Goal: Task Accomplishment & Management: Complete application form

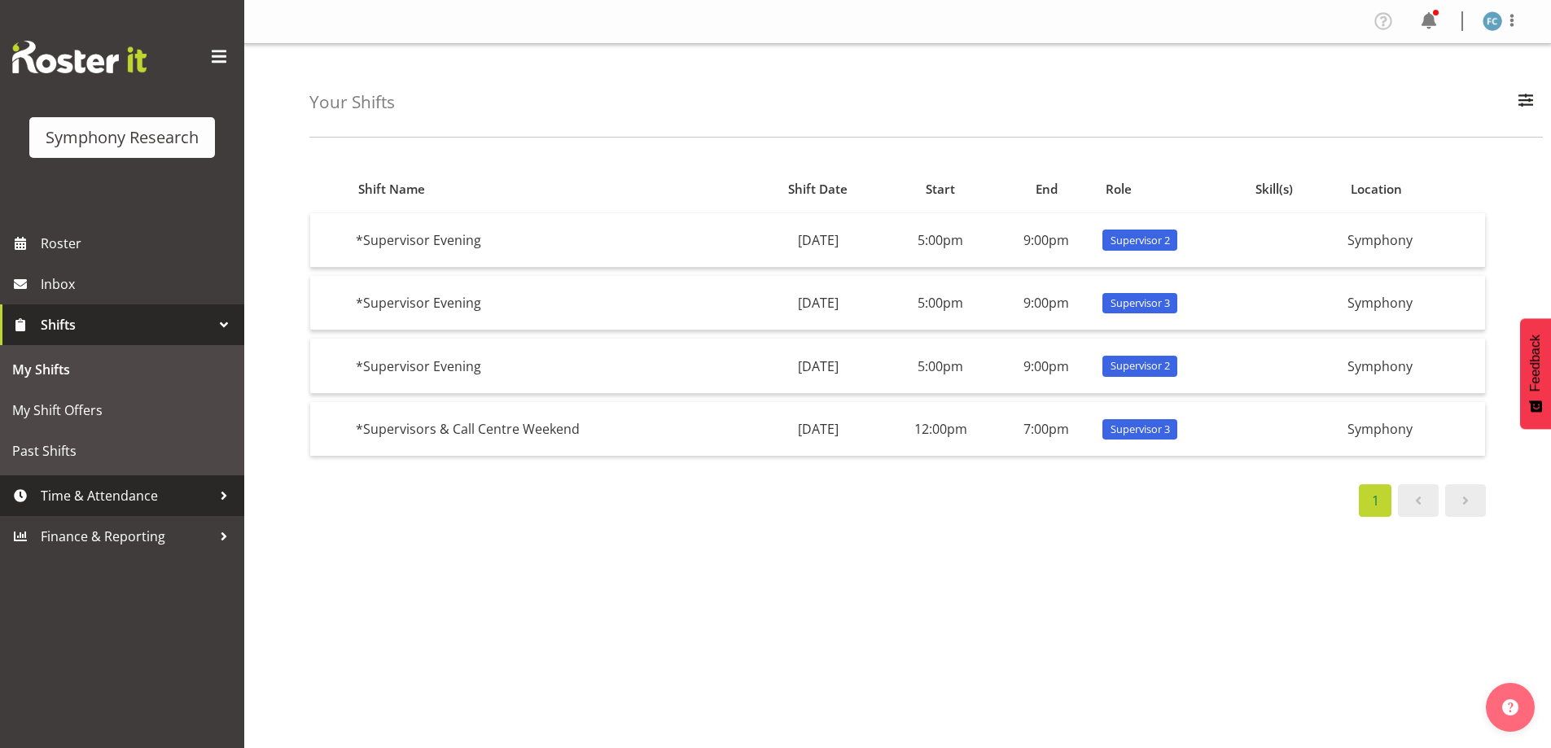
click at [226, 494] on div at bounding box center [224, 496] width 24 height 24
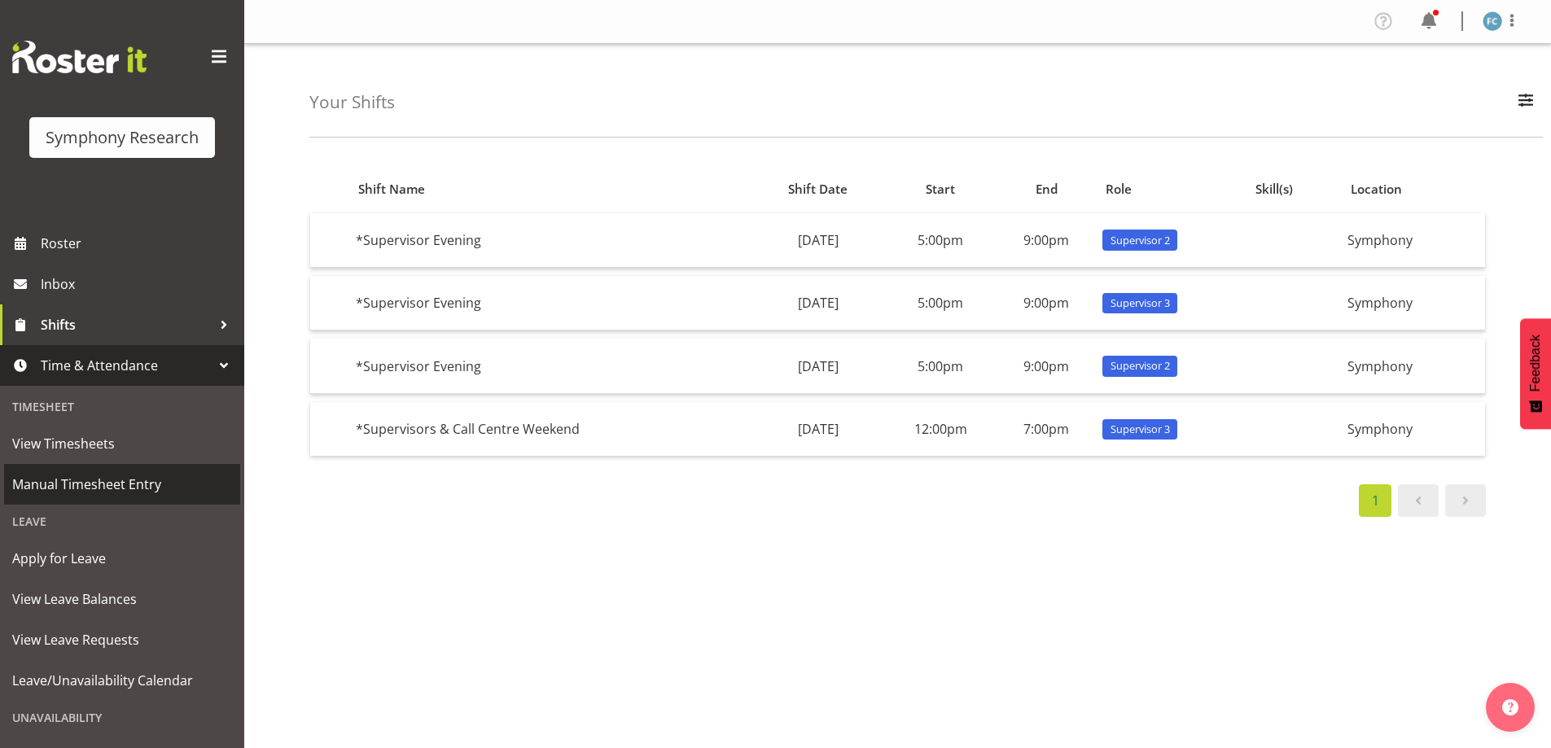
click at [138, 480] on span "Manual Timesheet Entry" at bounding box center [122, 484] width 220 height 24
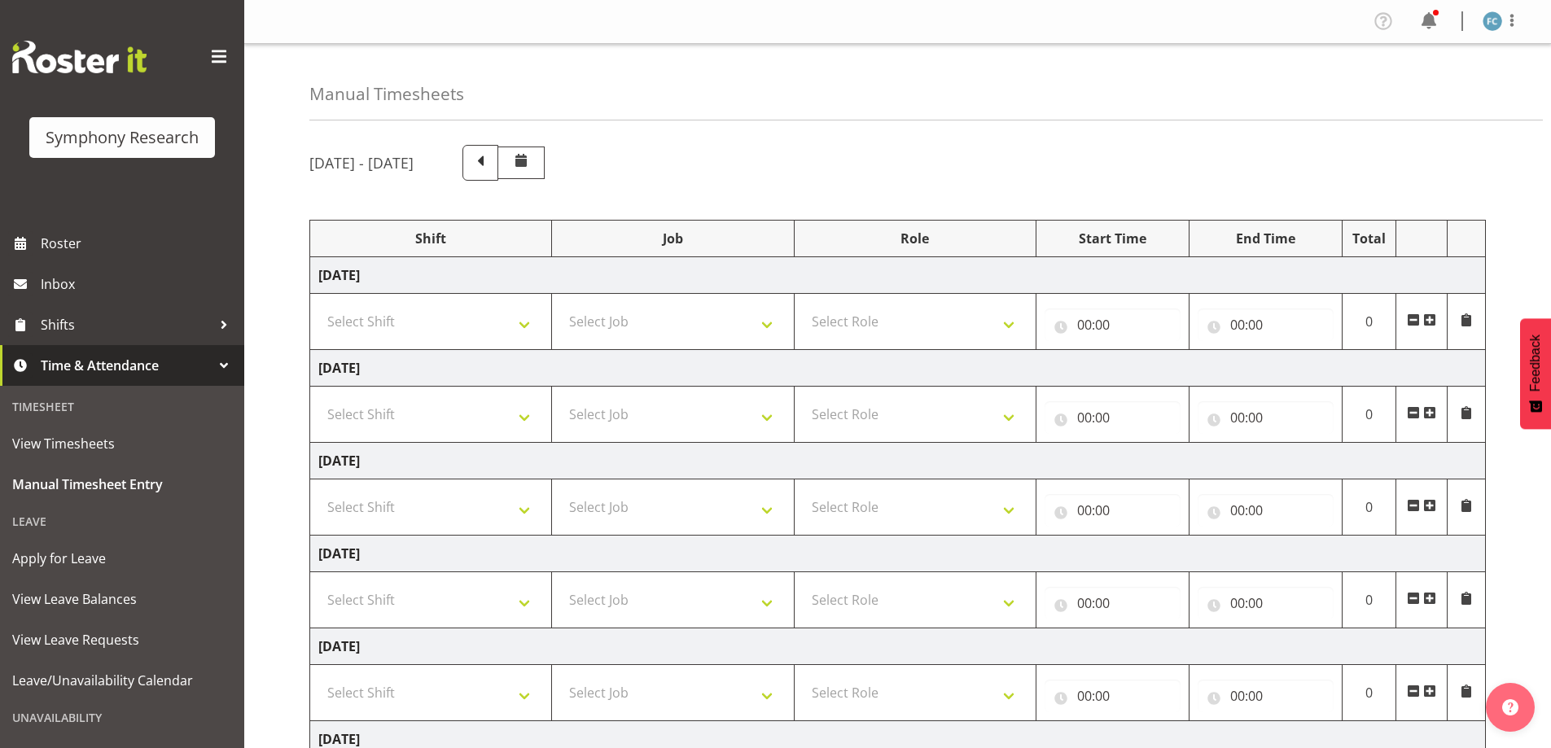
click at [1431, 412] on span at bounding box center [1429, 412] width 13 height 13
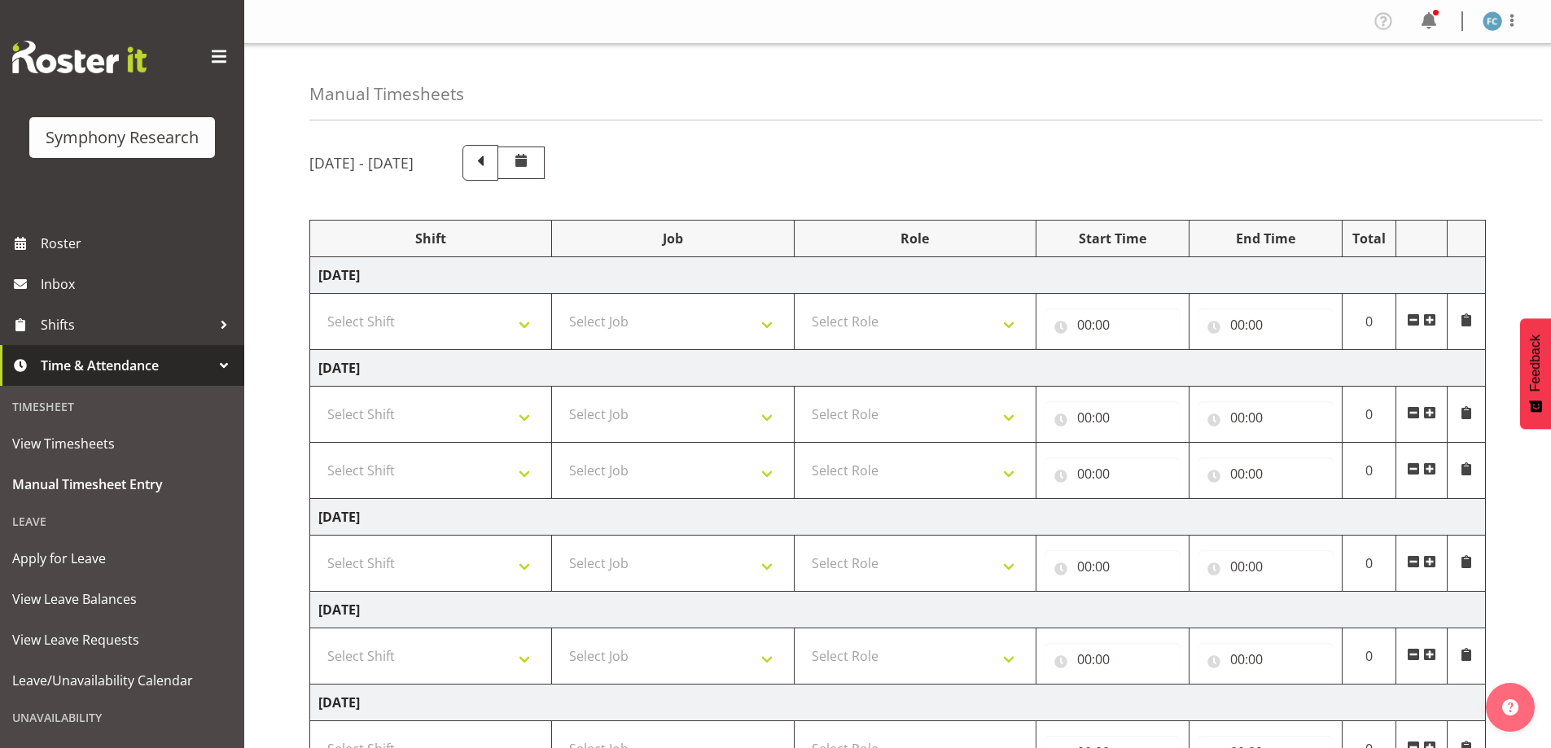
click at [1431, 412] on span at bounding box center [1429, 412] width 13 height 13
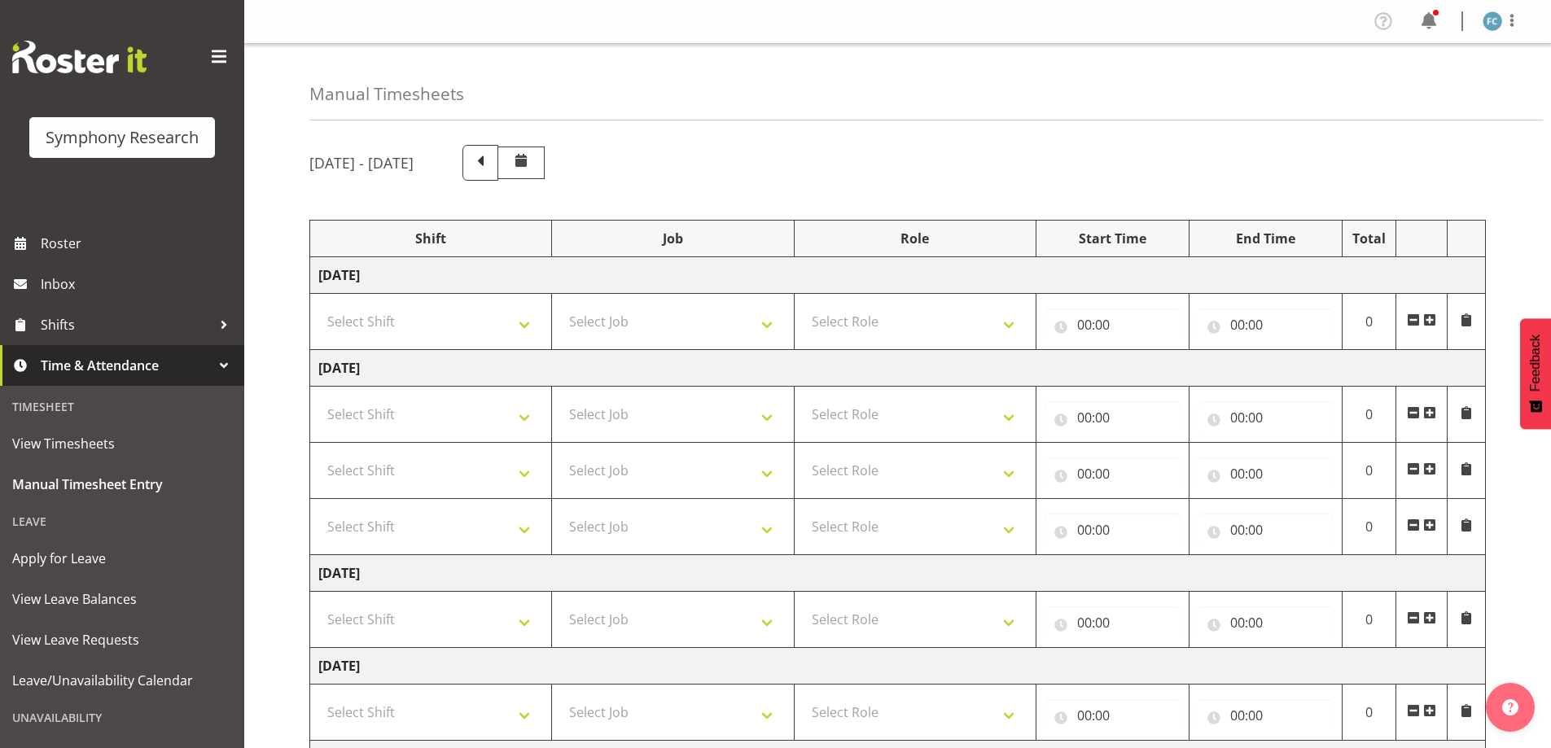
click at [1431, 412] on span at bounding box center [1429, 412] width 13 height 13
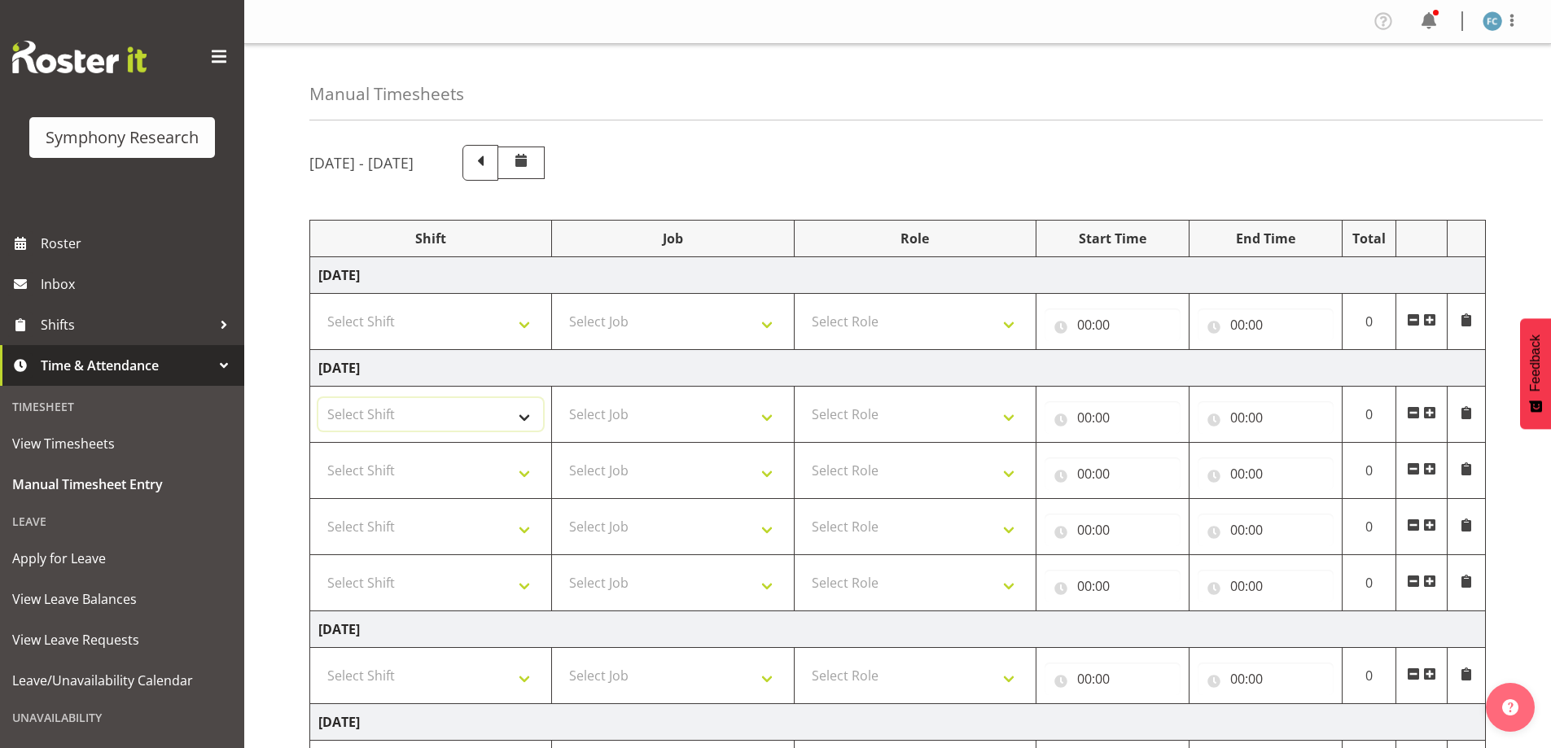
click at [520, 411] on select "Select Shift !!Weekend Residential (Roster IT Shift Label) *Business 9/10am ~ 4…" at bounding box center [430, 414] width 225 height 33
select select "48116"
click at [318, 398] on select "Select Shift !!Weekend Residential (Roster IT Shift Label) *Business 9/10am ~ 4…" at bounding box center [430, 414] width 225 height 33
click at [520, 470] on select "Select Shift !!Weekend Residential (Roster IT Shift Label) *Business 9/10am ~ 4…" at bounding box center [430, 470] width 225 height 33
select select "48116"
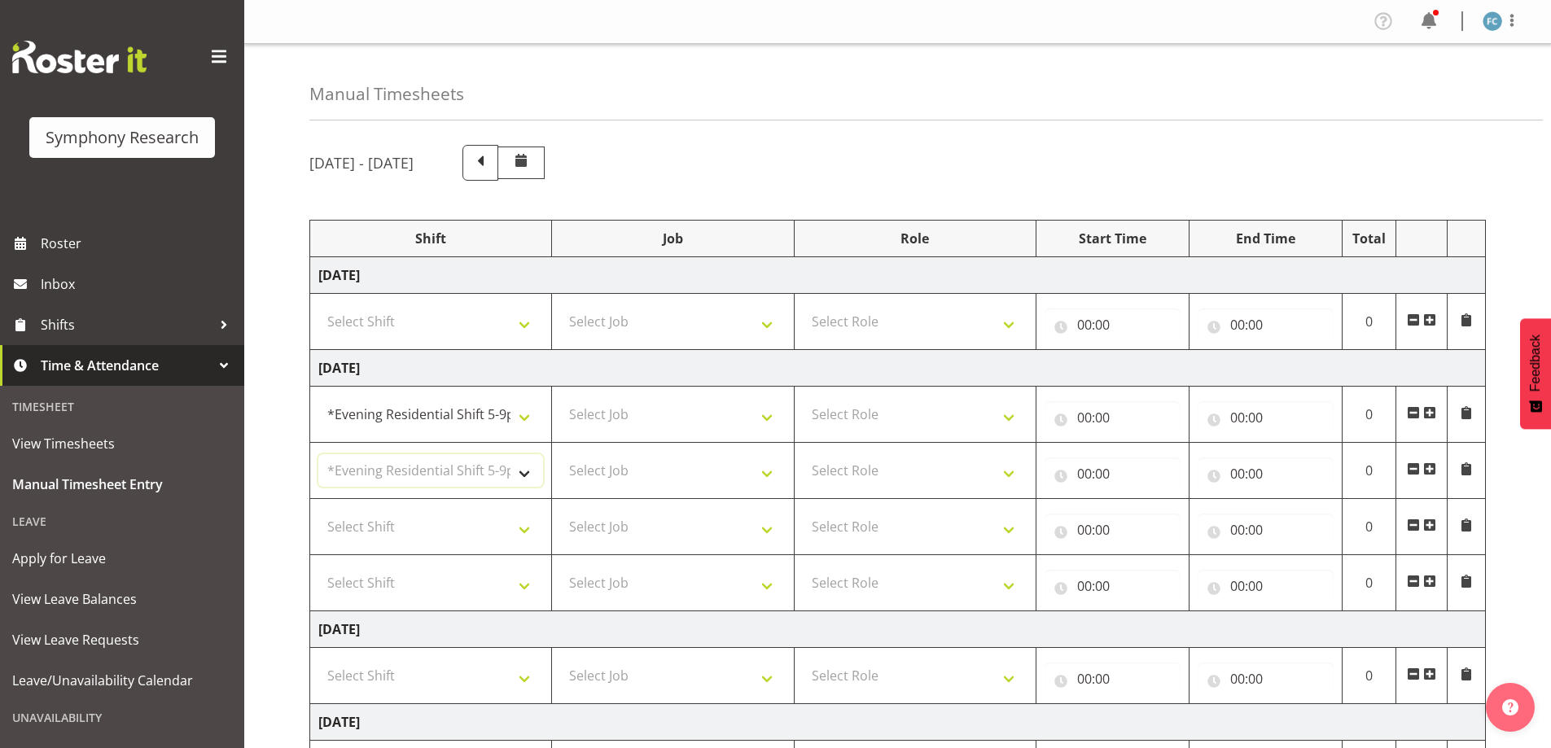
click at [318, 454] on select "Select Shift !!Weekend Residential (Roster IT Shift Label) *Business 9/10am ~ 4…" at bounding box center [430, 470] width 225 height 33
click at [523, 527] on select "Select Shift !!Weekend Residential (Roster IT Shift Label) *Business 9/10am ~ 4…" at bounding box center [430, 527] width 225 height 33
select select "48116"
click at [318, 511] on select "Select Shift !!Weekend Residential (Roster IT Shift Label) *Business 9/10am ~ 4…" at bounding box center [430, 527] width 225 height 33
click at [522, 586] on select "Select Shift !!Weekend Residential (Roster IT Shift Label) *Business 9/10am ~ 4…" at bounding box center [430, 583] width 225 height 33
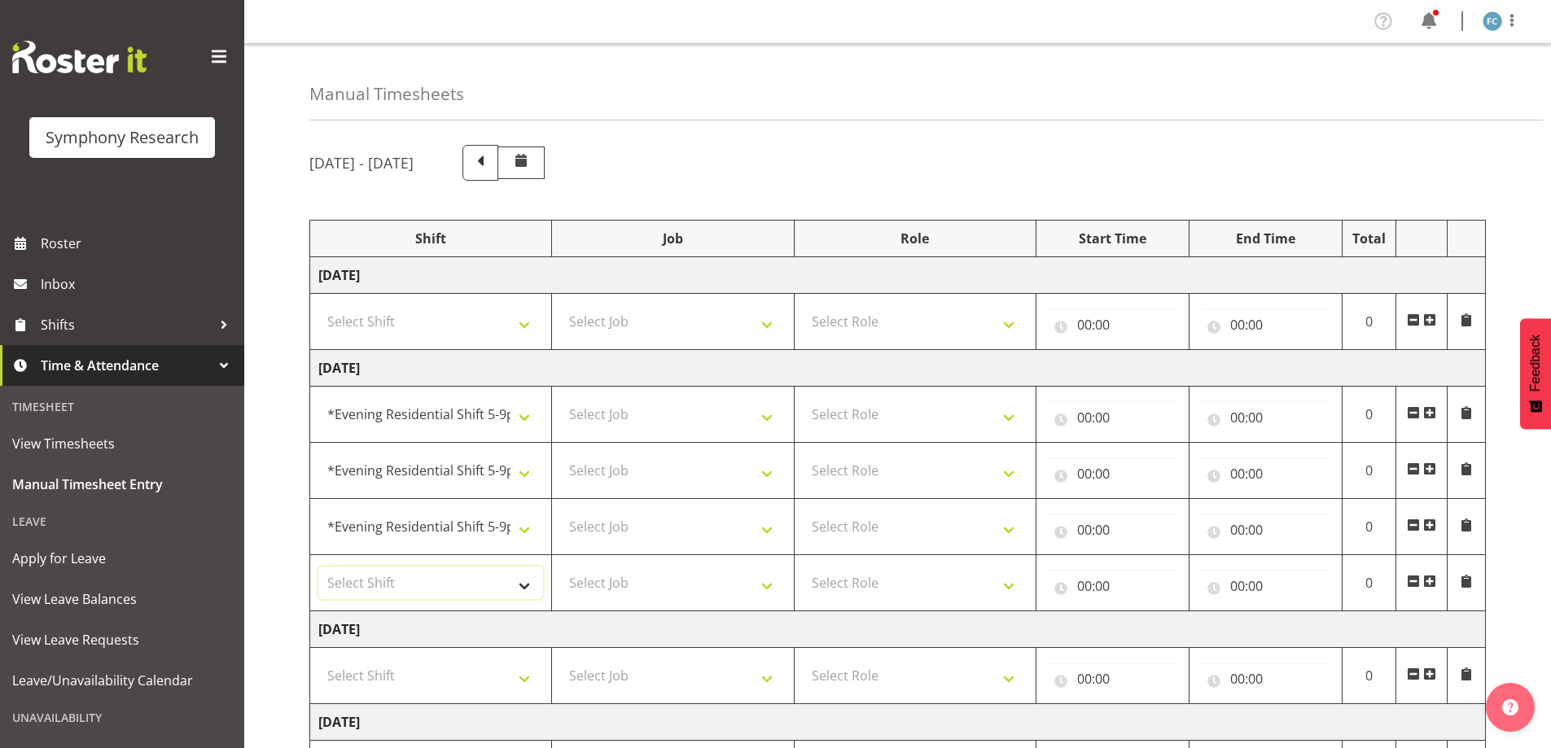
select select "48116"
click at [318, 567] on select "Select Shift !!Weekend Residential (Roster IT Shift Label) *Business 9/10am ~ 4…" at bounding box center [430, 583] width 225 height 33
click at [766, 414] on select "Select Job 550060 IF Admin 553492 World Poll Aus Wave 2 Main 2025 553493 World …" at bounding box center [672, 414] width 225 height 33
select select "10575"
click at [560, 398] on select "Select Job 550060 IF Admin 553492 World Poll Aus Wave 2 Main 2025 553493 World …" at bounding box center [672, 414] width 225 height 33
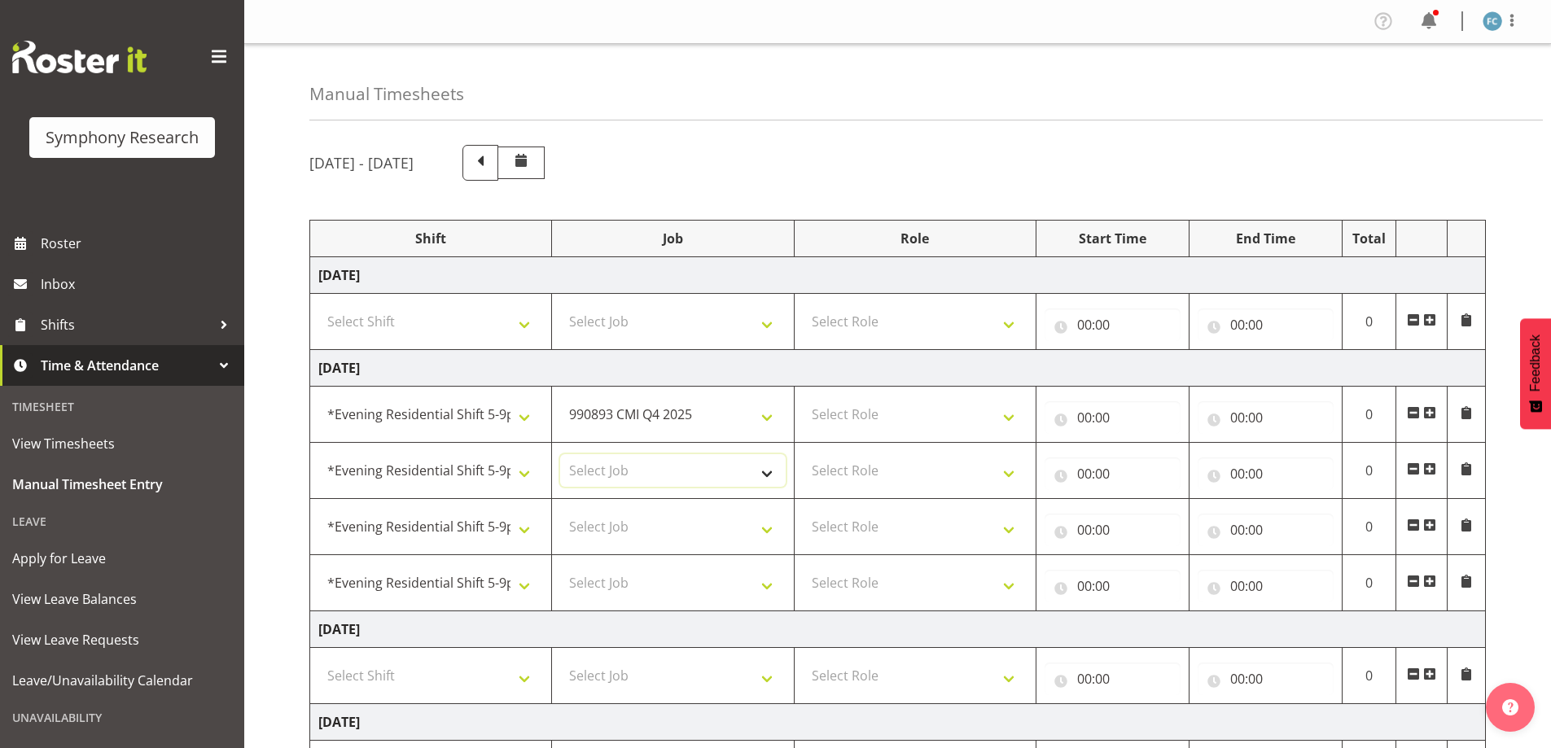
click at [768, 476] on select "Select Job 550060 IF Admin 553492 World Poll Aus Wave 2 Main 2025 553493 World …" at bounding box center [672, 470] width 225 height 33
select select "10730"
click at [560, 454] on select "Select Job 550060 IF Admin 553492 World Poll Aus Wave 2 Main 2025 553493 World …" at bounding box center [672, 470] width 225 height 33
click at [766, 526] on select "Select Job 550060 IF Admin 553492 World Poll Aus Wave 2 Main 2025 553493 World …" at bounding box center [672, 527] width 225 height 33
select select "10527"
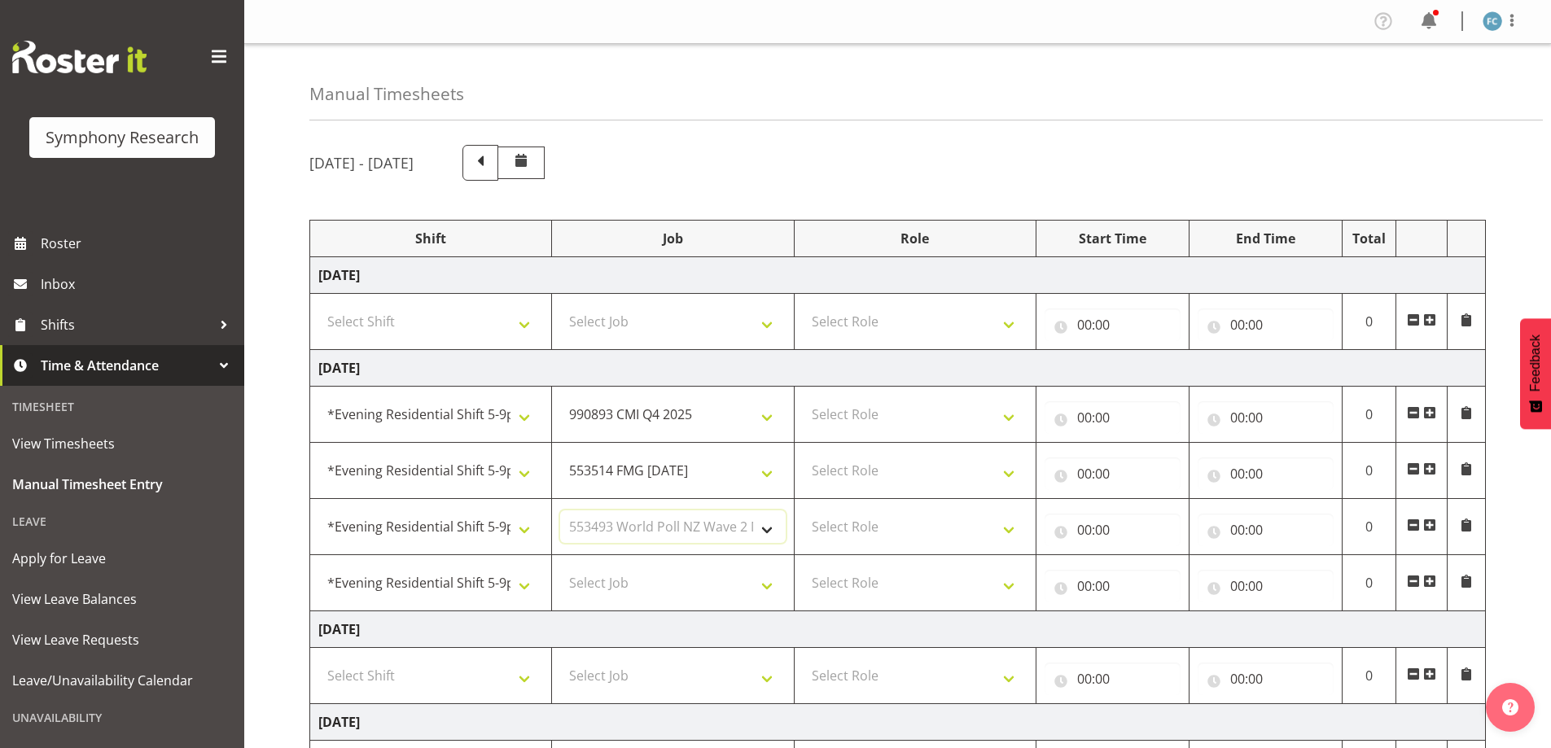
click at [560, 511] on select "Select Job 550060 IF Admin 553492 World Poll Aus Wave 2 Main 2025 553493 World …" at bounding box center [672, 527] width 225 height 33
click at [763, 584] on select "Select Job 550060 IF Admin 553492 World Poll Aus Wave 2 Main 2025 553493 World …" at bounding box center [672, 583] width 225 height 33
select select "10499"
click at [560, 567] on select "Select Job 550060 IF Admin 553492 World Poll Aus Wave 2 Main 2025 553493 World …" at bounding box center [672, 583] width 225 height 33
click at [1009, 417] on select "Select Role Supervisor Briefing Interviewing" at bounding box center [915, 414] width 225 height 33
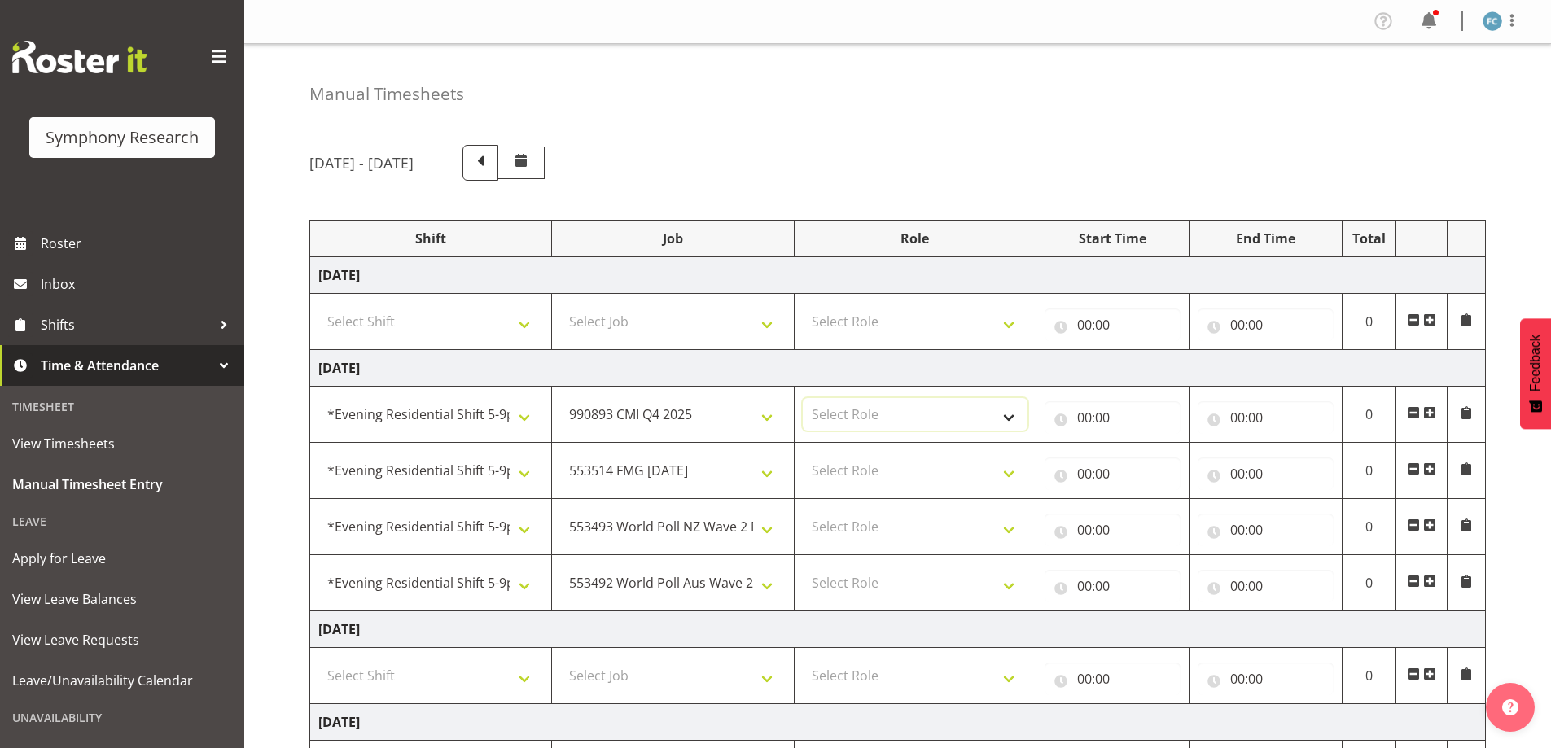
select select "45"
click at [803, 398] on select "Select Role Supervisor Briefing Interviewing" at bounding box center [915, 414] width 225 height 33
click at [1015, 471] on select "Select Role Supervisor Briefing Interviewing" at bounding box center [915, 470] width 225 height 33
select select "45"
click at [803, 454] on select "Select Role Supervisor Briefing Interviewing" at bounding box center [915, 470] width 225 height 33
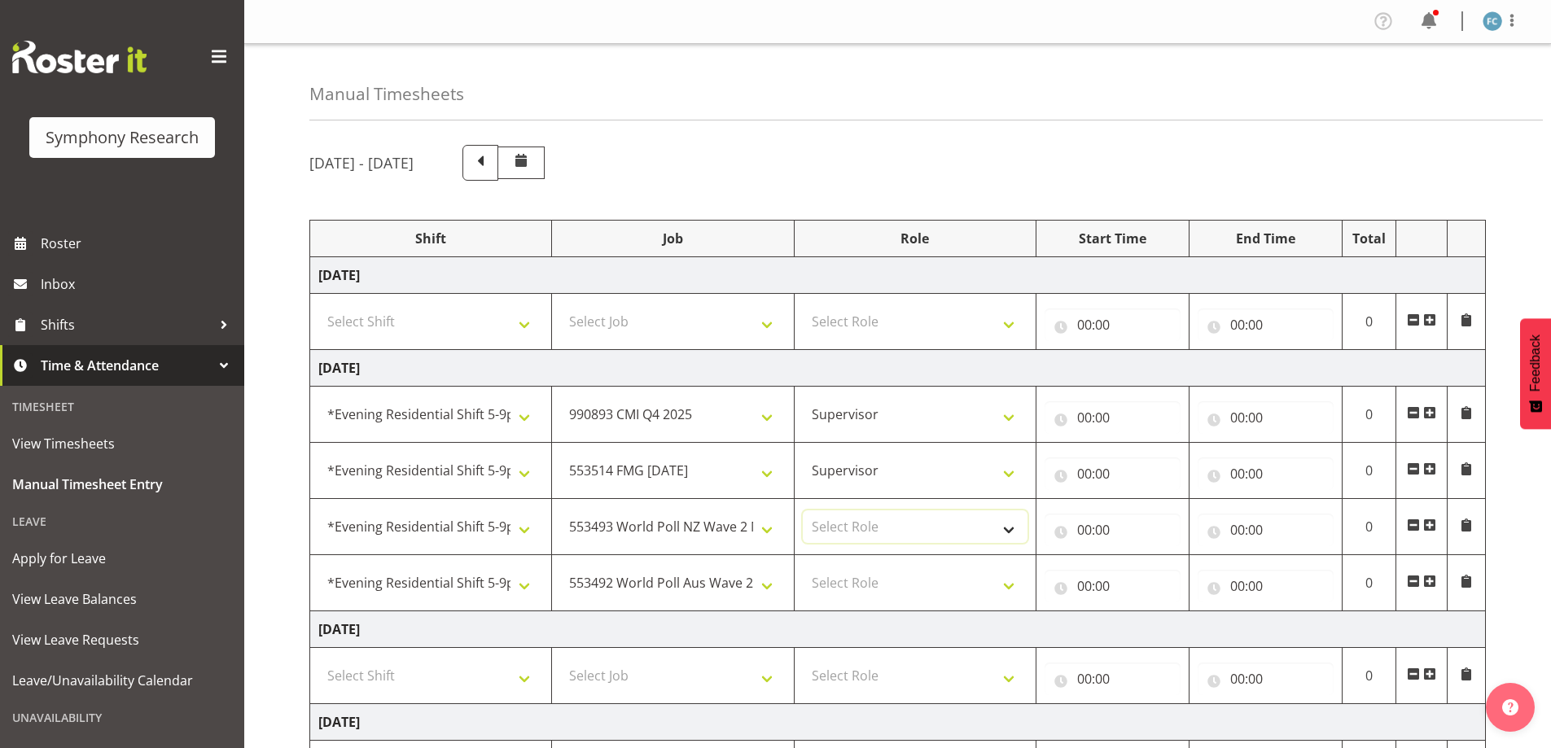
click at [1006, 525] on select "Select Role Supervisor Briefing Interviewing" at bounding box center [915, 527] width 225 height 33
select select "45"
click at [803, 511] on select "Select Role Supervisor Briefing Interviewing" at bounding box center [915, 527] width 225 height 33
drag, startPoint x: 1010, startPoint y: 586, endPoint x: 991, endPoint y: 590, distance: 19.0
click at [1010, 586] on select "Select Role Supervisor Briefing Interviewing" at bounding box center [915, 583] width 225 height 33
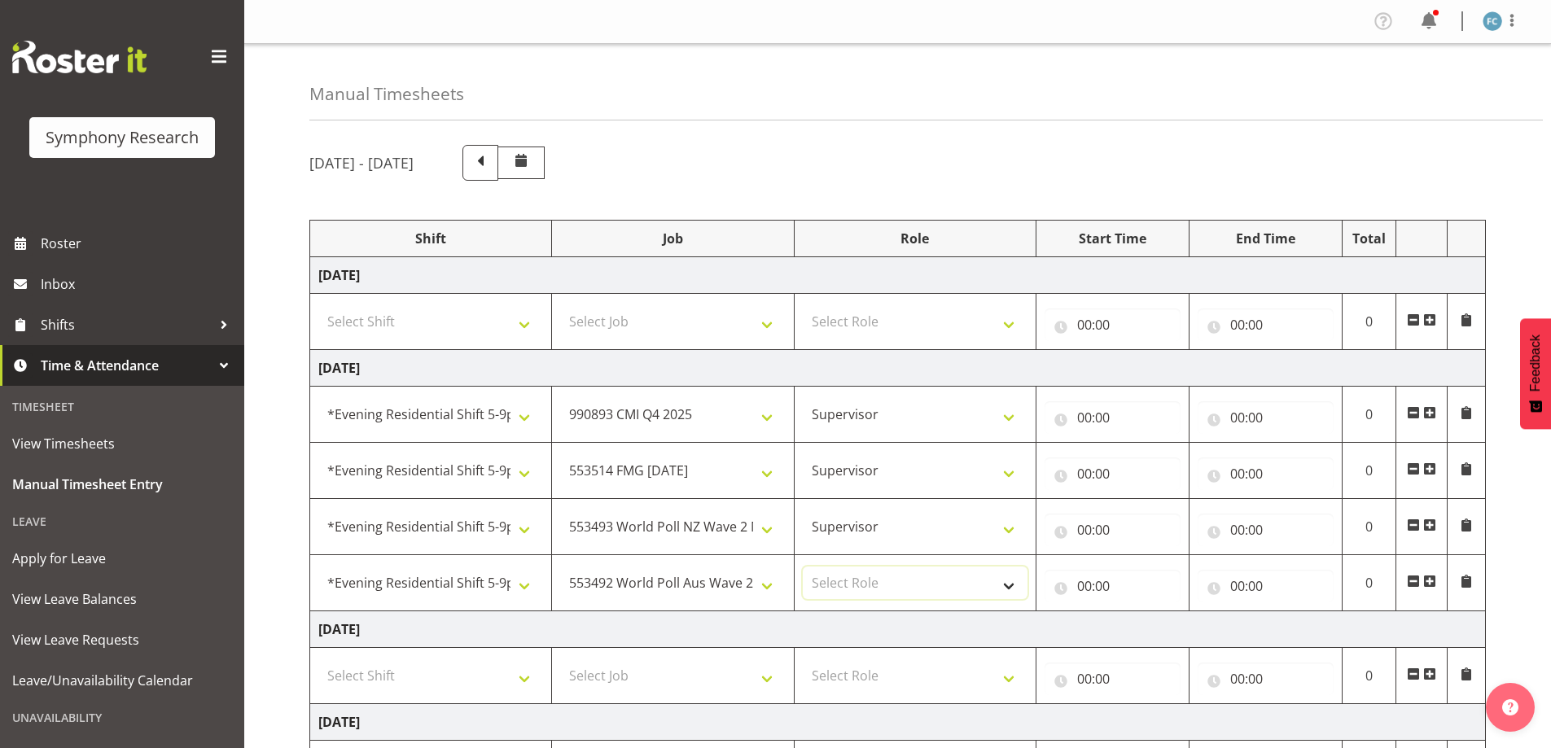
select select "45"
click at [803, 567] on select "Select Role Supervisor Briefing Interviewing" at bounding box center [915, 583] width 225 height 33
click at [1089, 417] on input "00:00" at bounding box center [1113, 417] width 136 height 33
click at [1151, 460] on select "00 01 02 03 04 05 06 07 08 09 10 11 12 13 14 15 16 17 18 19 20 21 22 23" at bounding box center [1156, 460] width 37 height 33
select select "17"
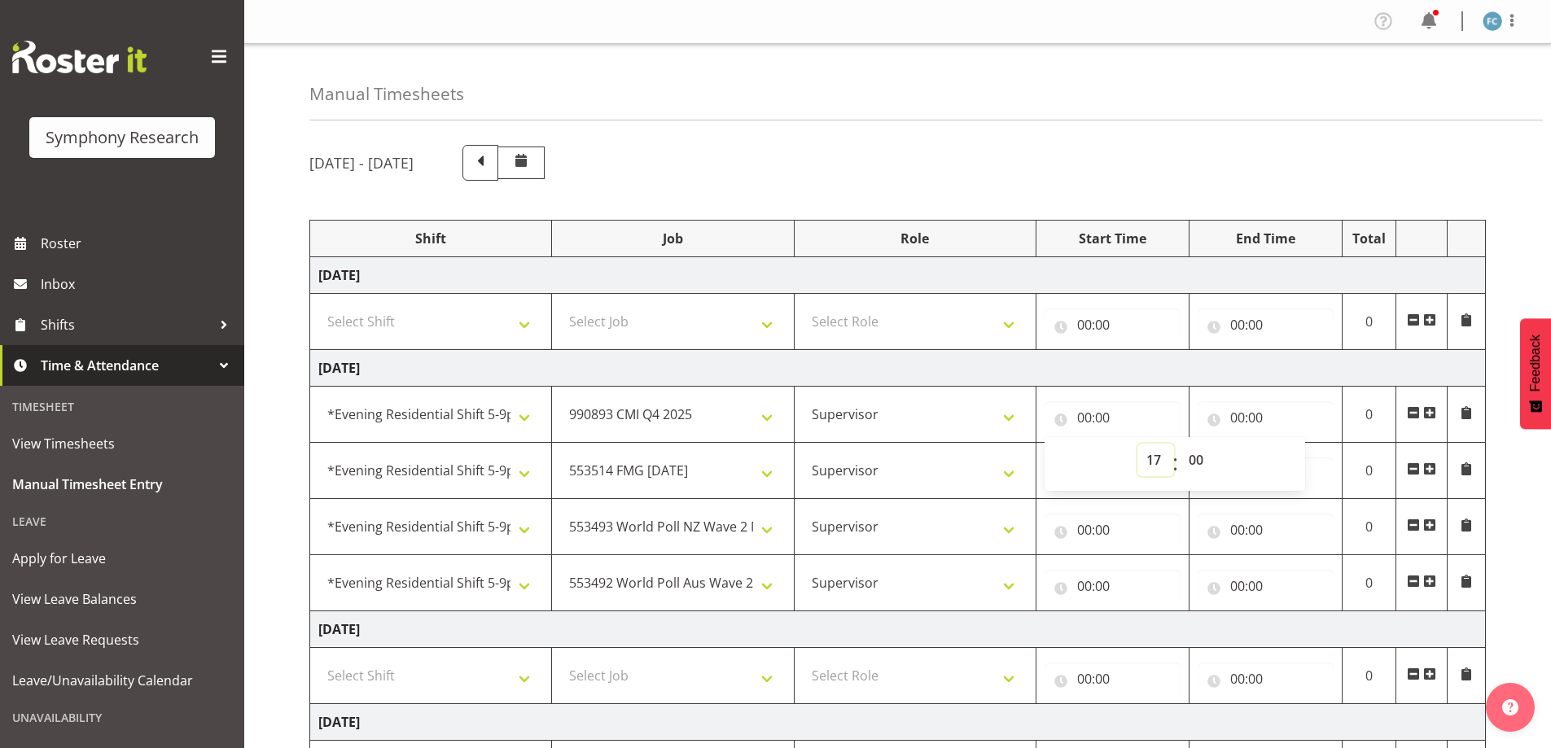
click at [1138, 444] on select "00 01 02 03 04 05 06 07 08 09 10 11 12 13 14 15 16 17 18 19 20 21 22 23" at bounding box center [1156, 460] width 37 height 33
type input "17:00"
click at [1241, 416] on input "00:00" at bounding box center [1266, 417] width 136 height 33
click at [1306, 462] on select "00 01 02 03 04 05 06 07 08 09 10 11 12 13 14 15 16 17 18 19 20 21 22 23" at bounding box center [1309, 460] width 37 height 33
select select "17"
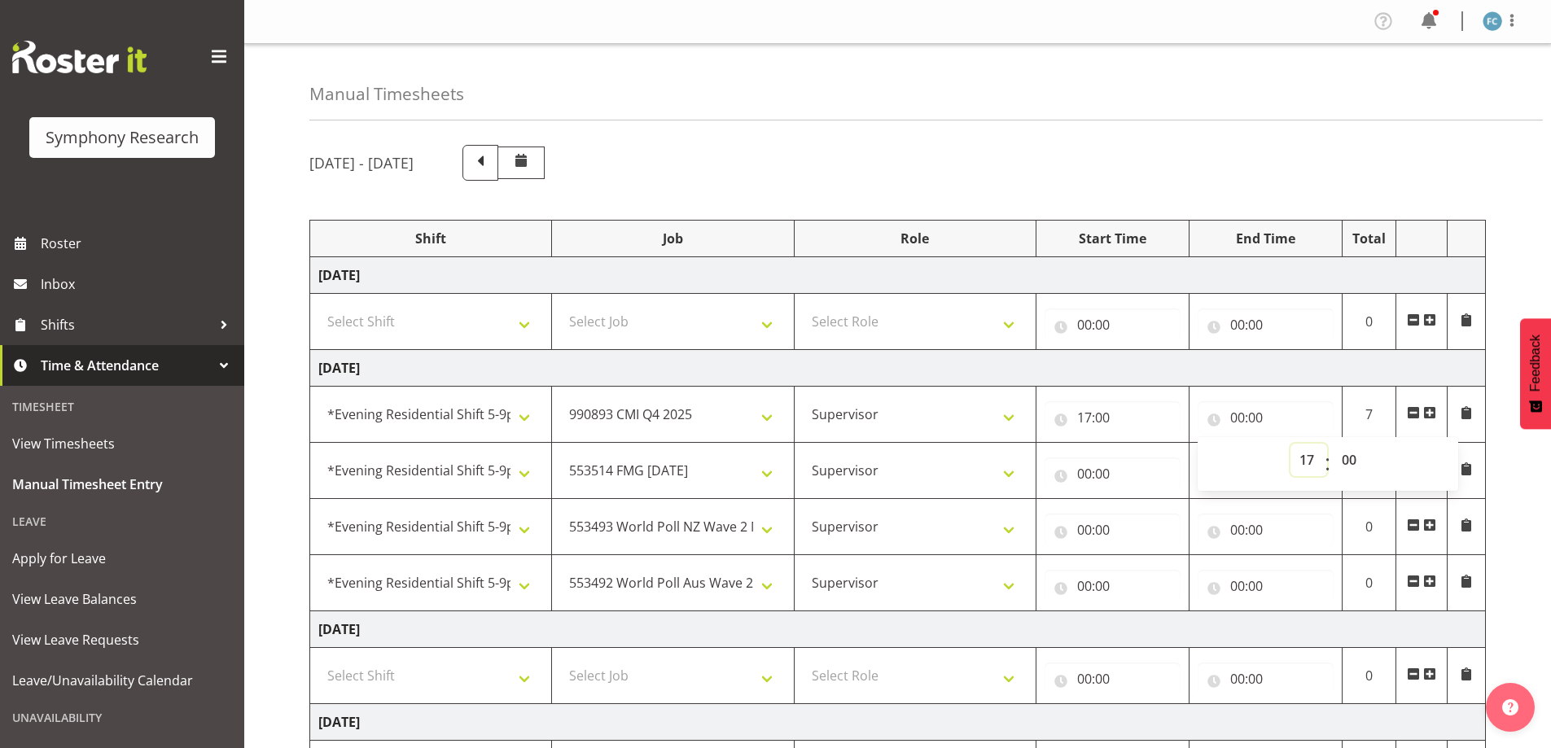
click at [1291, 444] on select "00 01 02 03 04 05 06 07 08 09 10 11 12 13 14 15 16 17 18 19 20 21 22 23" at bounding box center [1309, 460] width 37 height 33
type input "17:00"
click at [1352, 459] on select "00 01 02 03 04 05 06 07 08 09 10 11 12 13 14 15 16 17 18 19 20 21 22 23 24 25 2…" at bounding box center [1351, 460] width 37 height 33
select select "15"
click at [1333, 444] on select "00 01 02 03 04 05 06 07 08 09 10 11 12 13 14 15 16 17 18 19 20 21 22 23 24 25 2…" at bounding box center [1351, 460] width 37 height 33
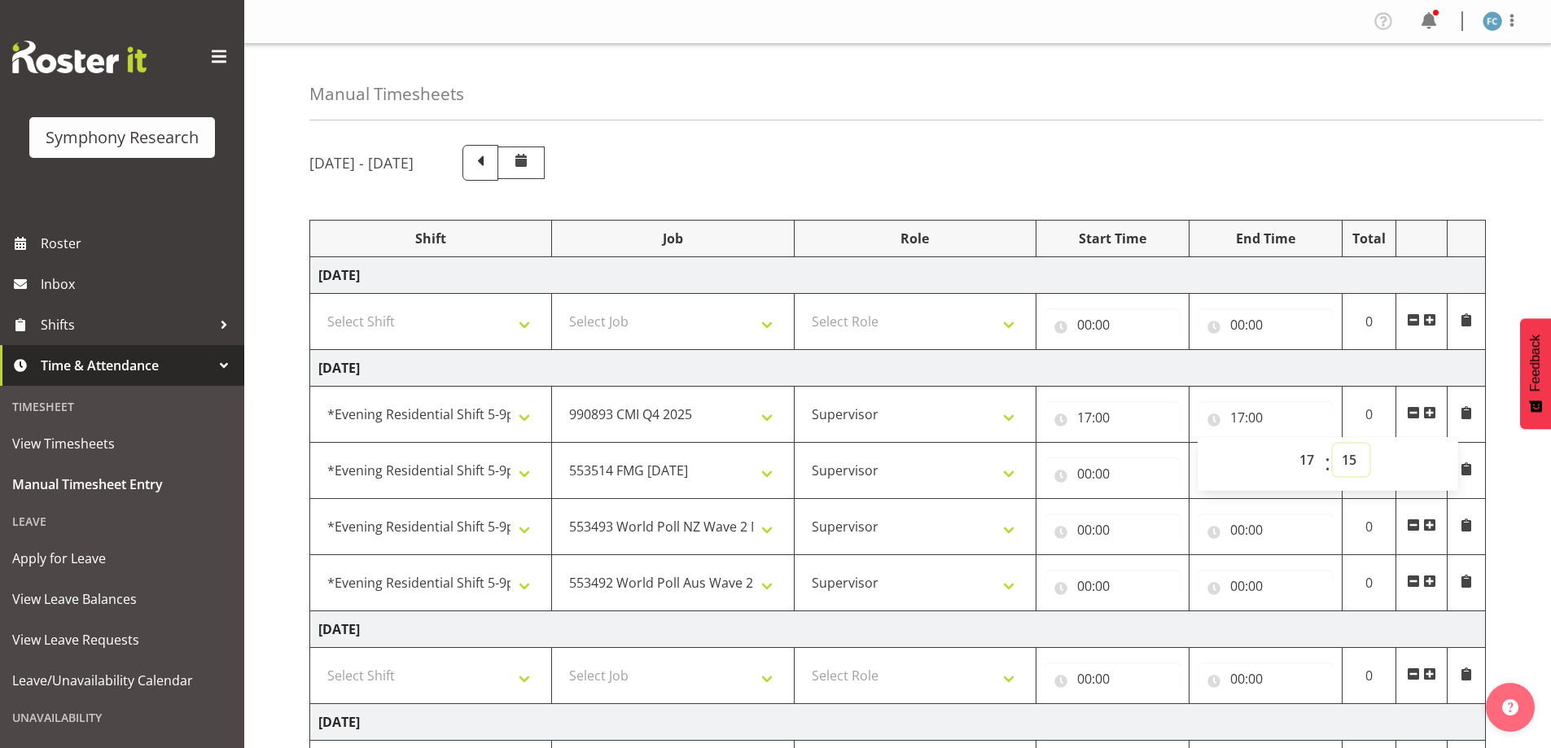
type input "17:15"
click at [1081, 471] on input "00:00" at bounding box center [1113, 474] width 136 height 33
click at [1155, 514] on select "00 01 02 03 04 05 06 07 08 09 10 11 12 13 14 15 16 17 18 19 20 21 22 23" at bounding box center [1156, 516] width 37 height 33
select select "17"
click at [1138, 500] on select "00 01 02 03 04 05 06 07 08 09 10 11 12 13 14 15 16 17 18 19 20 21 22 23" at bounding box center [1156, 516] width 37 height 33
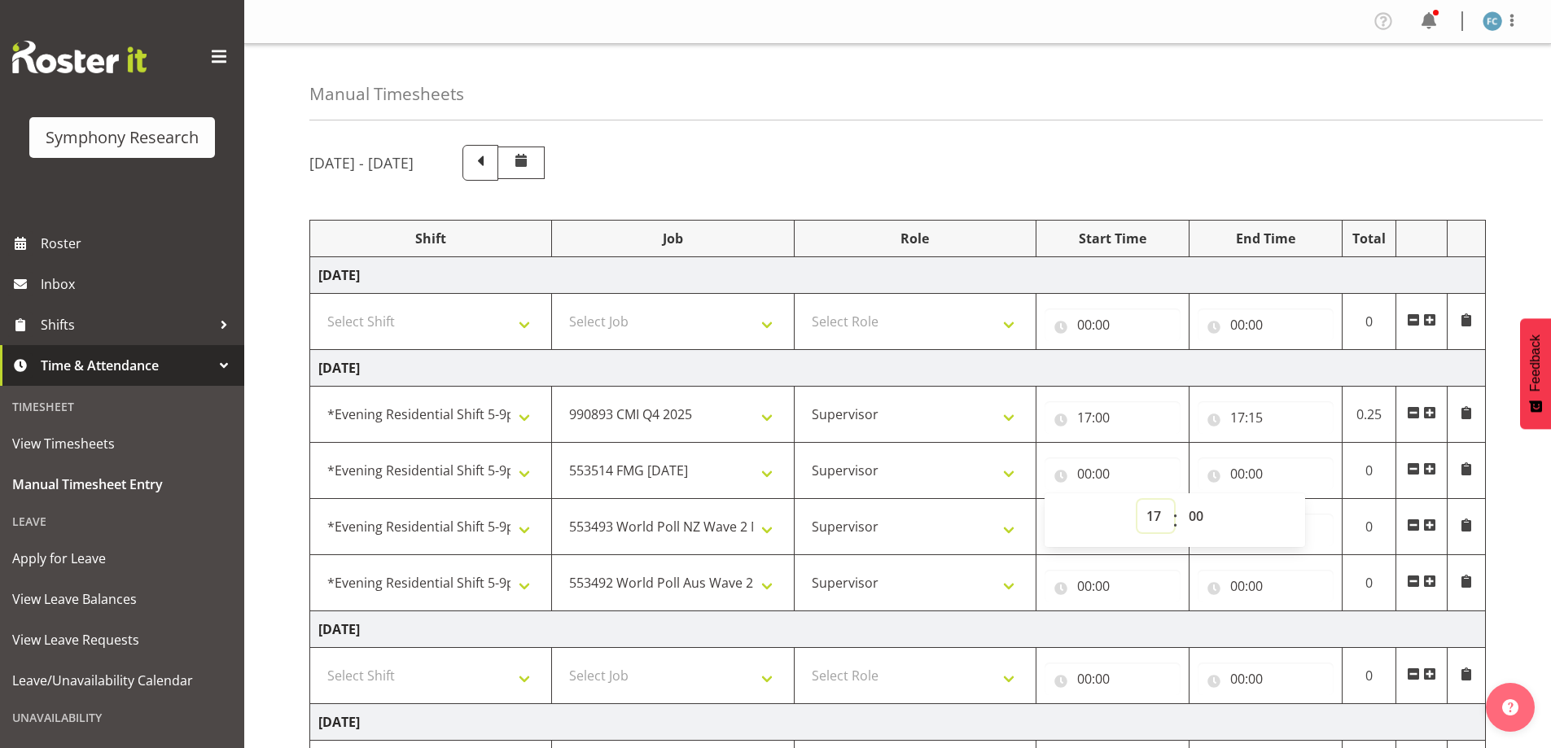
type input "17:00"
click at [1191, 514] on select "00 01 02 03 04 05 06 07 08 09 10 11 12 13 14 15 16 17 18 19 20 21 22 23 24 25 2…" at bounding box center [1198, 516] width 37 height 33
select select "15"
click at [1180, 500] on select "00 01 02 03 04 05 06 07 08 09 10 11 12 13 14 15 16 17 18 19 20 21 22 23 24 25 2…" at bounding box center [1198, 516] width 37 height 33
type input "17:15"
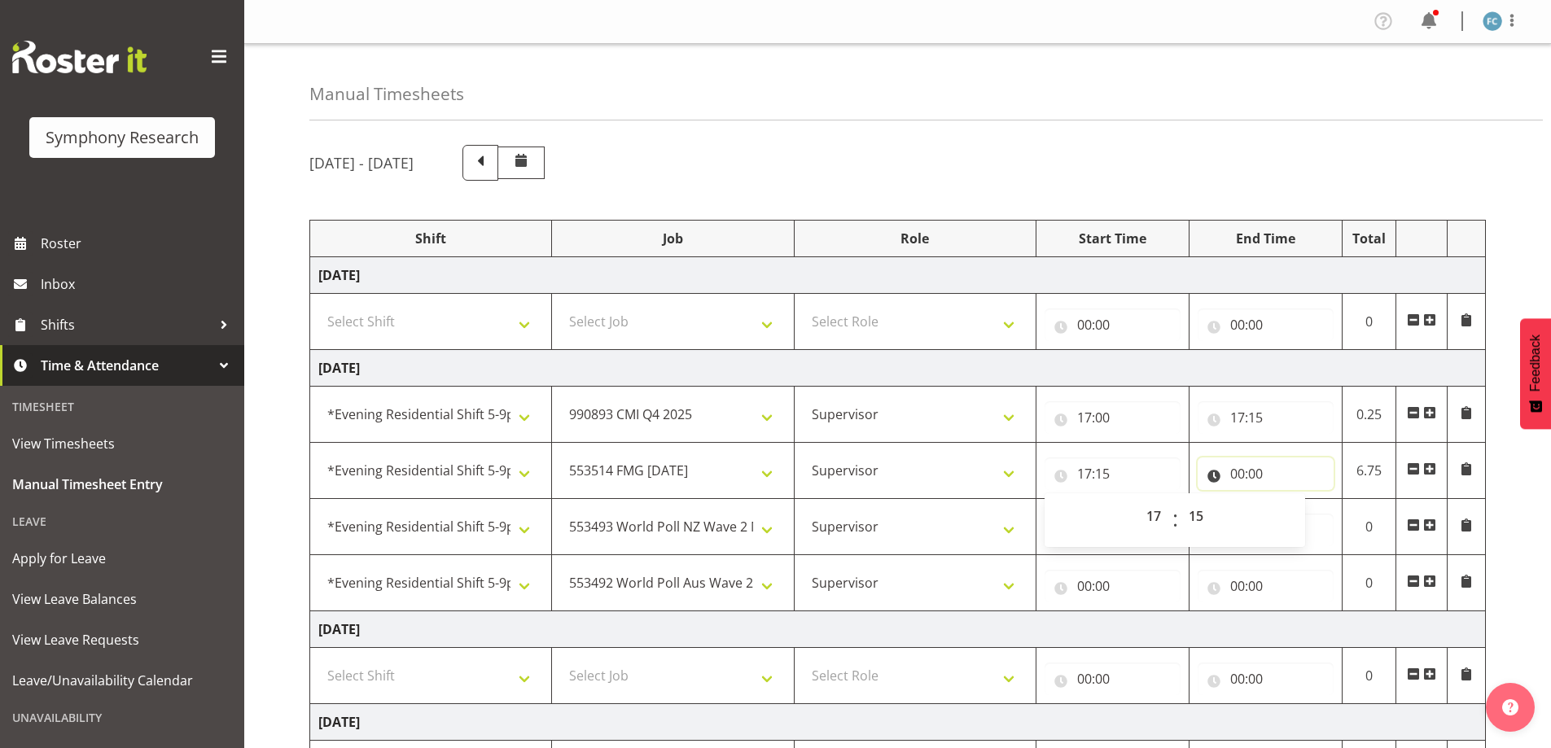
click at [1236, 476] on input "00:00" at bounding box center [1266, 474] width 136 height 33
click at [1305, 519] on select "00 01 02 03 04 05 06 07 08 09 10 11 12 13 14 15 16 17 18 19 20 21 22 23" at bounding box center [1309, 516] width 37 height 33
select select "18"
click at [1291, 500] on select "00 01 02 03 04 05 06 07 08 09 10 11 12 13 14 15 16 17 18 19 20 21 22 23" at bounding box center [1309, 516] width 37 height 33
type input "18:00"
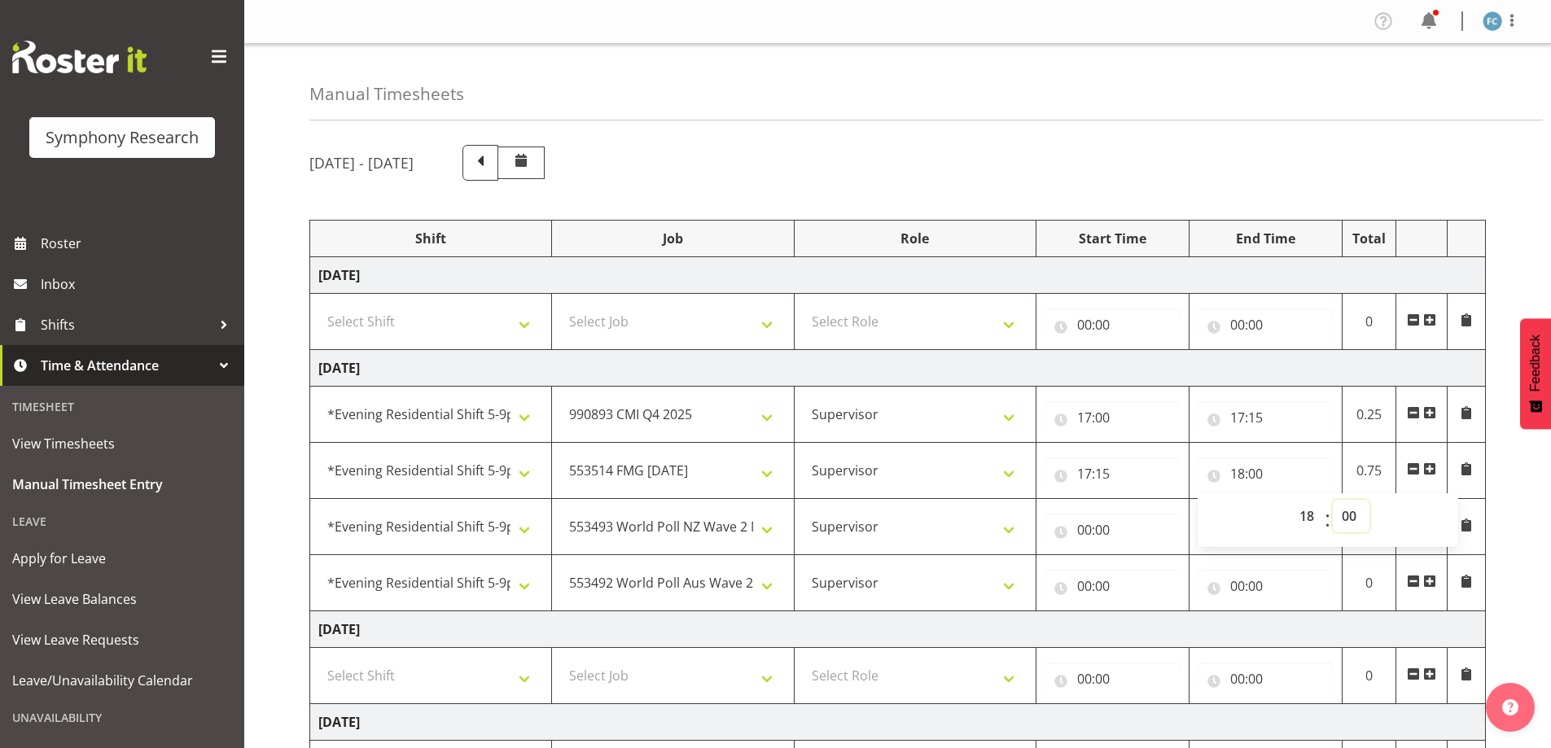
click at [1356, 514] on select "00 01 02 03 04 05 06 07 08 09 10 11 12 13 14 15 16 17 18 19 20 21 22 23 24 25 2…" at bounding box center [1351, 516] width 37 height 33
select select "45"
click at [1333, 500] on select "00 01 02 03 04 05 06 07 08 09 10 11 12 13 14 15 16 17 18 19 20 21 22 23 24 25 2…" at bounding box center [1351, 516] width 37 height 33
type input "18:45"
click at [1085, 530] on input "00:00" at bounding box center [1113, 530] width 136 height 33
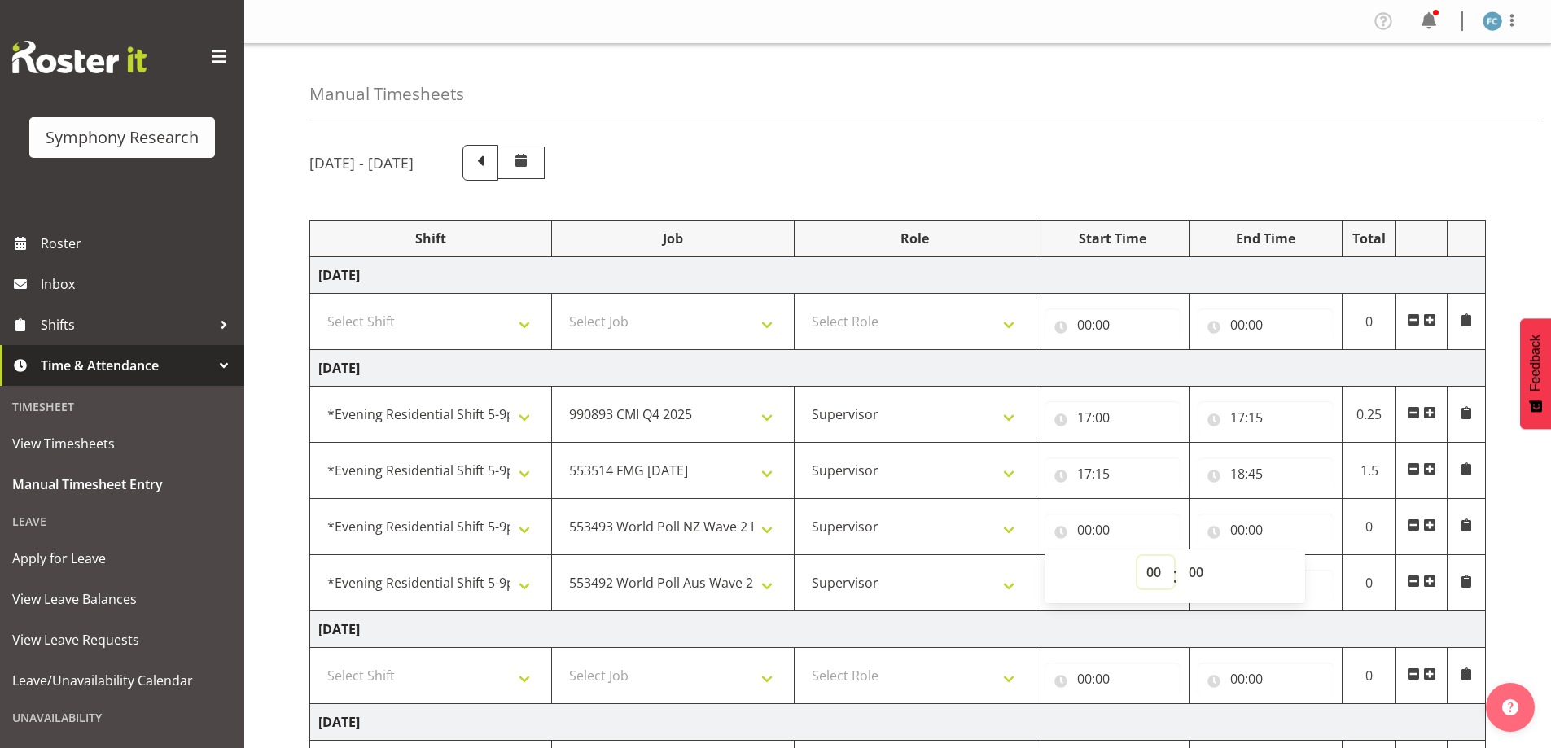
click at [1154, 571] on select "00 01 02 03 04 05 06 07 08 09 10 11 12 13 14 15 16 17 18 19 20 21 22 23" at bounding box center [1156, 572] width 37 height 33
select select "18"
click at [1138, 556] on select "00 01 02 03 04 05 06 07 08 09 10 11 12 13 14 15 16 17 18 19 20 21 22 23" at bounding box center [1156, 572] width 37 height 33
type input "18:00"
click at [1197, 572] on select "00 01 02 03 04 05 06 07 08 09 10 11 12 13 14 15 16 17 18 19 20 21 22 23 24 25 2…" at bounding box center [1198, 572] width 37 height 33
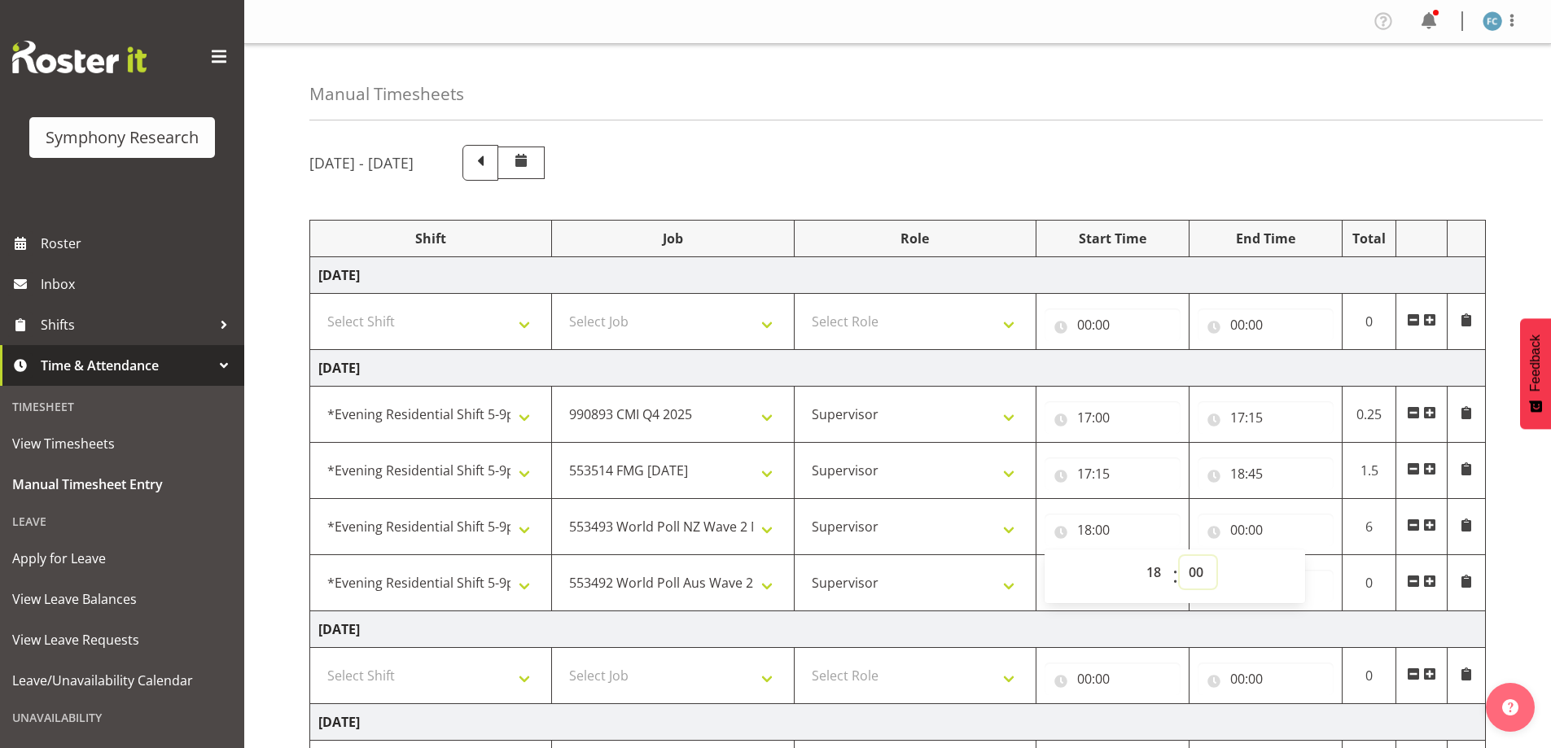
select select "45"
click at [1180, 556] on select "00 01 02 03 04 05 06 07 08 09 10 11 12 13 14 15 16 17 18 19 20 21 22 23 24 25 2…" at bounding box center [1198, 572] width 37 height 33
type input "18:45"
click at [1240, 533] on input "00:00" at bounding box center [1266, 530] width 136 height 33
click at [1309, 574] on select "00 01 02 03 04 05 06 07 08 09 10 11 12 13 14 15 16 17 18 19 20 21 22 23" at bounding box center [1309, 572] width 37 height 33
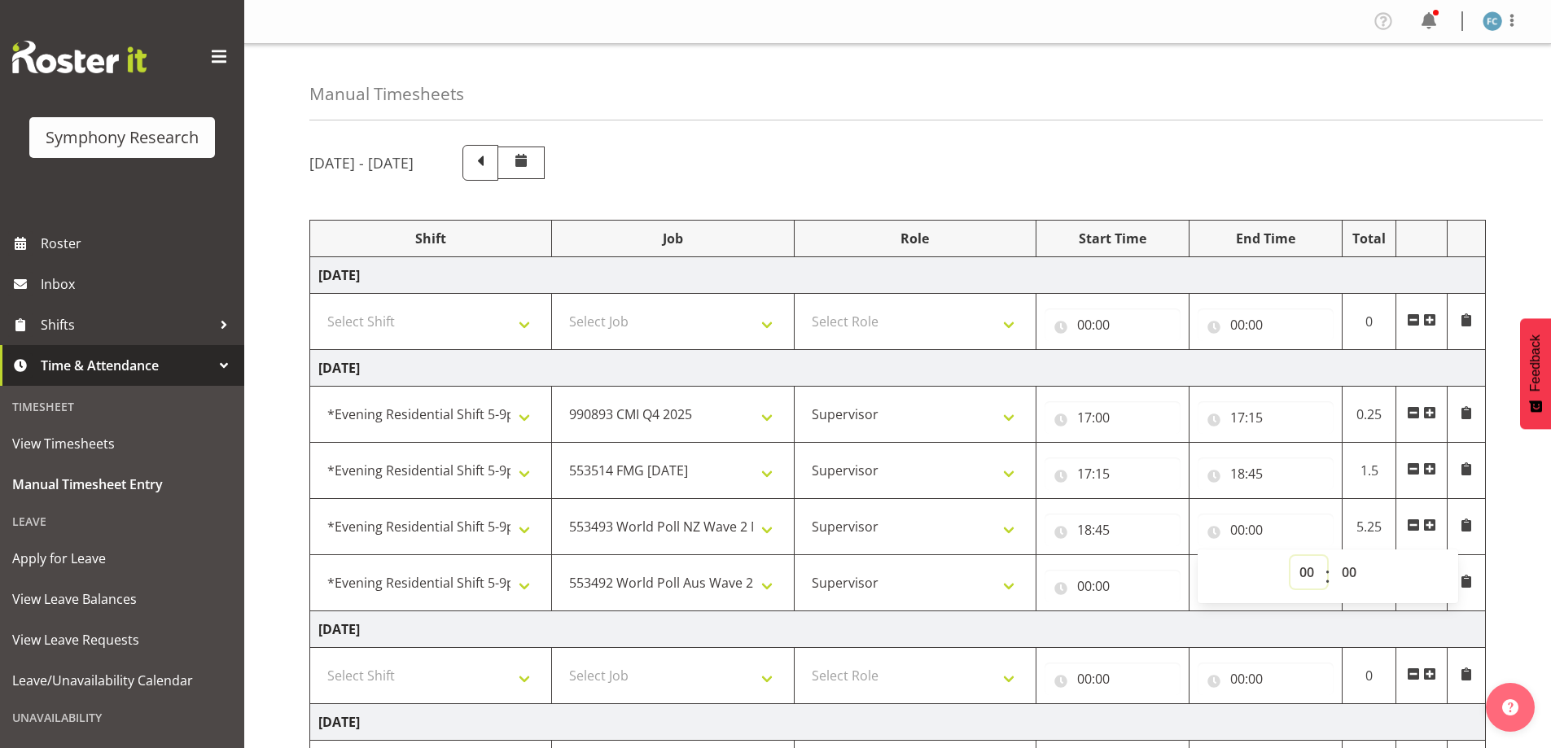
select select "19"
click at [1291, 556] on select "00 01 02 03 04 05 06 07 08 09 10 11 12 13 14 15 16 17 18 19 20 21 22 23" at bounding box center [1309, 572] width 37 height 33
type input "19:00"
click at [1082, 583] on input "00:00" at bounding box center [1113, 586] width 136 height 33
click at [1155, 628] on select "00 01 02 03 04 05 06 07 08 09 10 11 12 13 14 15 16 17 18 19 20 21 22 23" at bounding box center [1156, 628] width 37 height 33
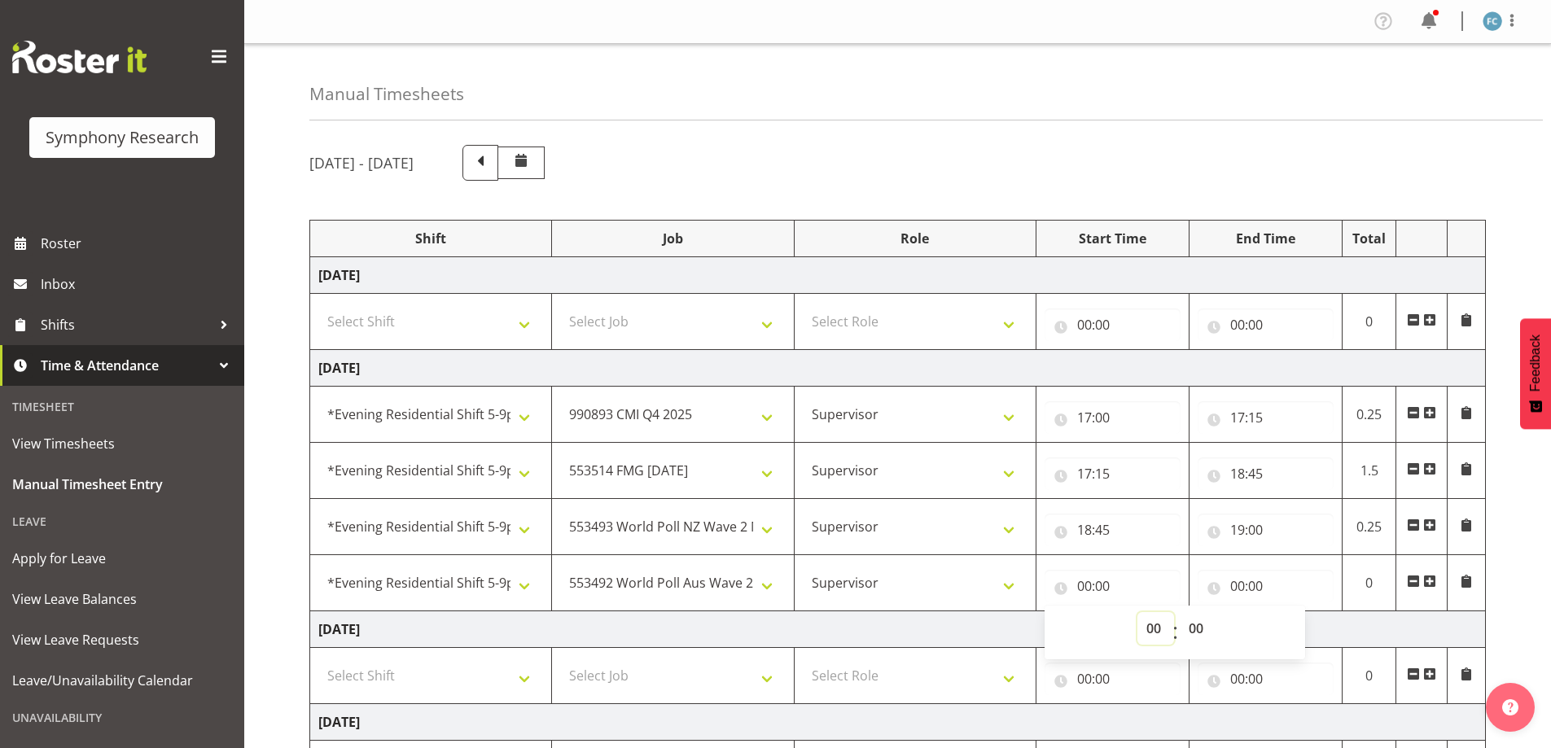
select select "19"
click at [1138, 612] on select "00 01 02 03 04 05 06 07 08 09 10 11 12 13 14 15 16 17 18 19 20 21 22 23" at bounding box center [1156, 628] width 37 height 33
type input "19:00"
click at [1237, 589] on input "00:00" at bounding box center [1266, 586] width 136 height 33
click at [1310, 627] on select "00 01 02 03 04 05 06 07 08 09 10 11 12 13 14 15 16 17 18 19 20 21 22 23" at bounding box center [1309, 628] width 37 height 33
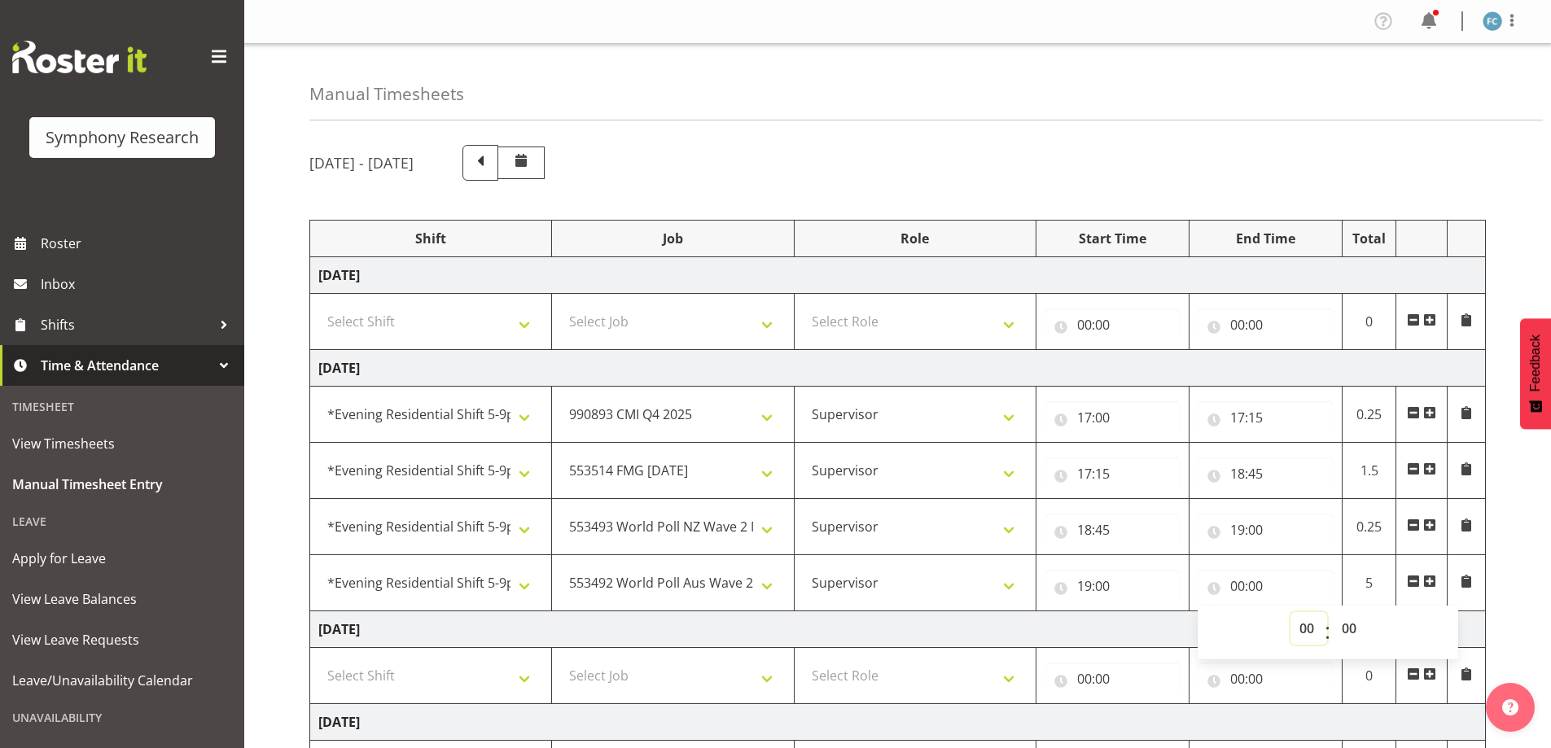
select select "22"
click at [1291, 612] on select "00 01 02 03 04 05 06 07 08 09 10 11 12 13 14 15 16 17 18 19 20 21 22 23" at bounding box center [1309, 628] width 37 height 33
type input "22:00"
click at [1350, 626] on select "00 01 02 03 04 05 06 07 08 09 10 11 12 13 14 15 16 17 18 19 20 21 22 23 24 25 2…" at bounding box center [1351, 628] width 37 height 33
select select "30"
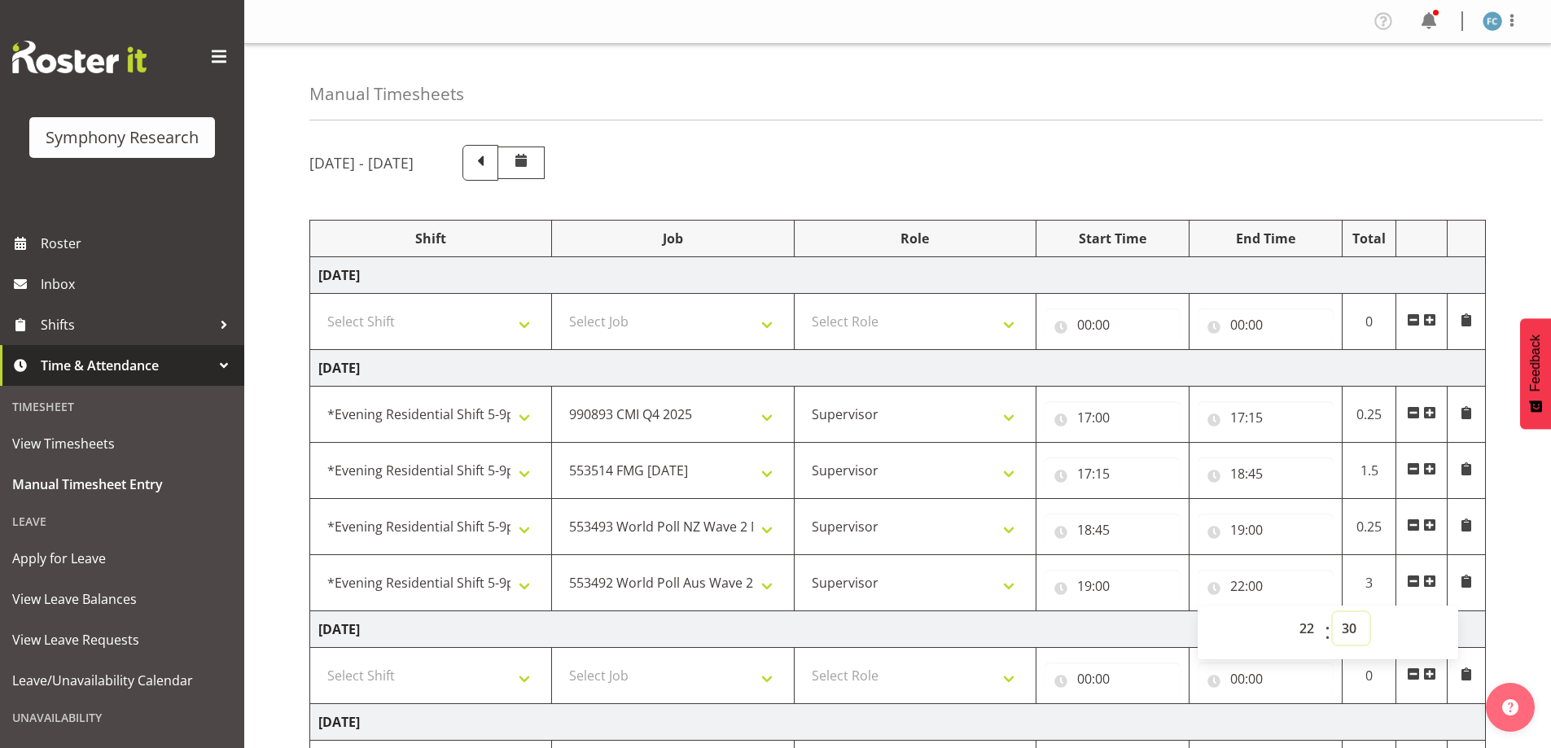
click at [1333, 612] on select "00 01 02 03 04 05 06 07 08 09 10 11 12 13 14 15 16 17 18 19 20 21 22 23 24 25 2…" at bounding box center [1351, 628] width 37 height 33
type input "22:30"
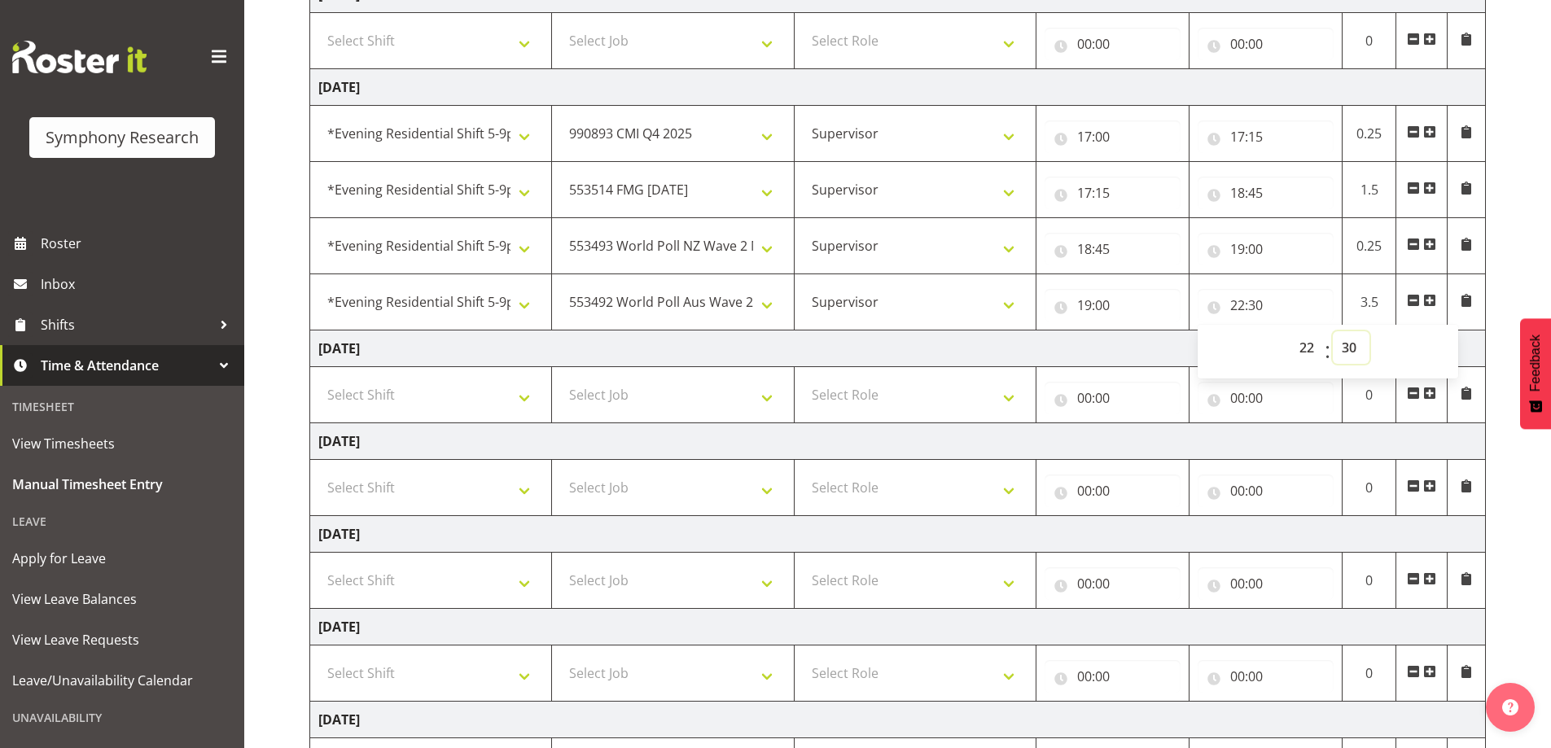
scroll to position [431, 0]
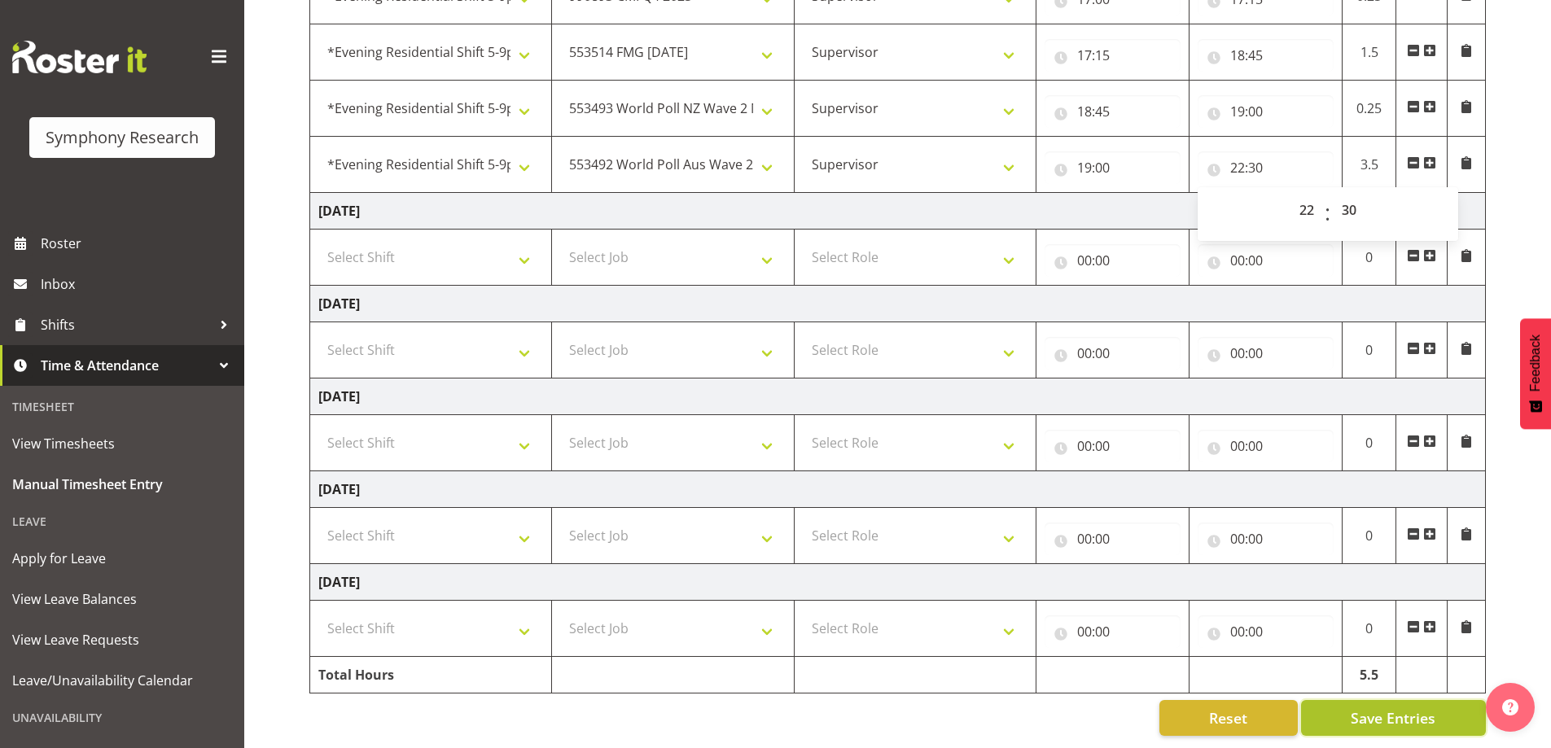
click at [1443, 706] on button "Save Entries" at bounding box center [1393, 718] width 185 height 36
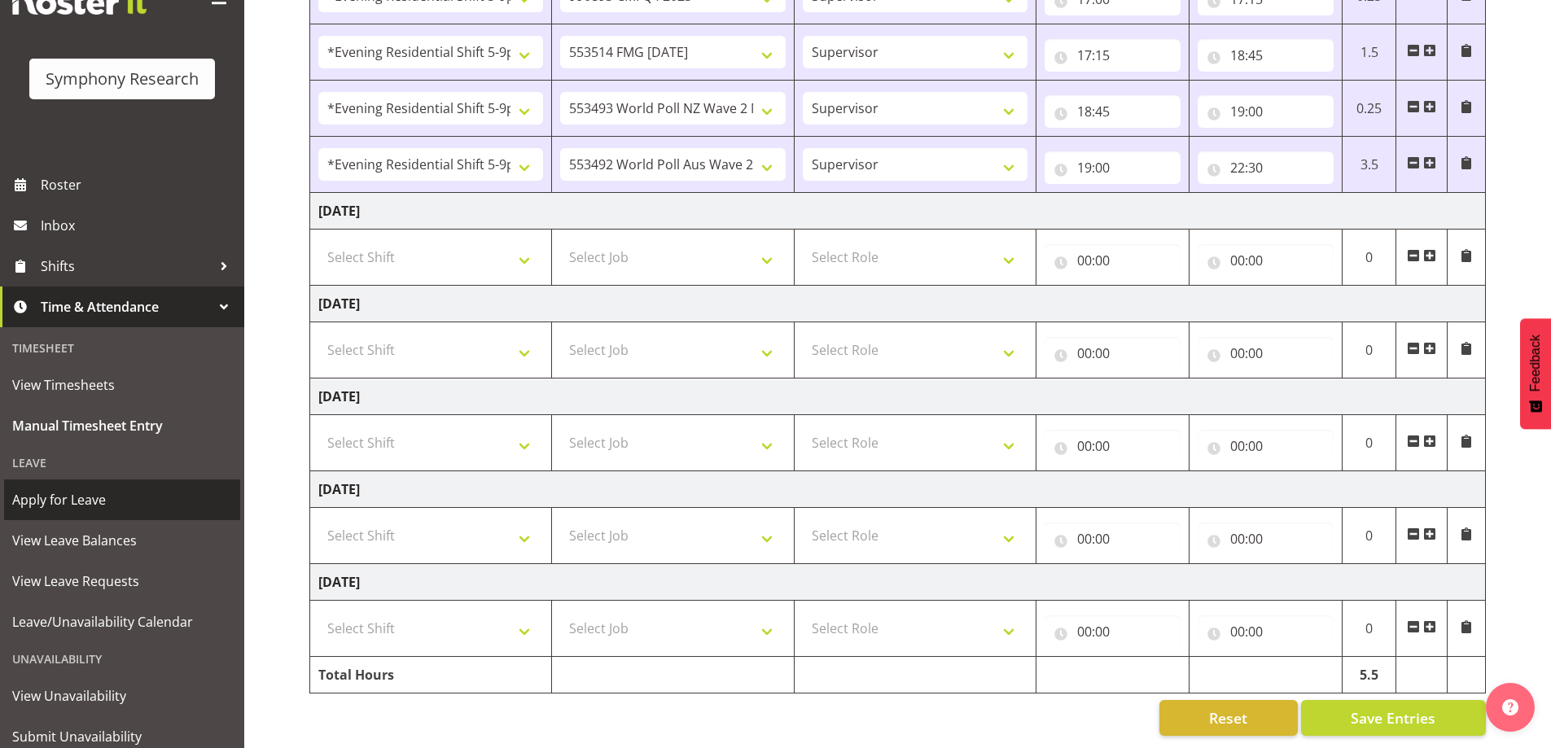
scroll to position [112, 0]
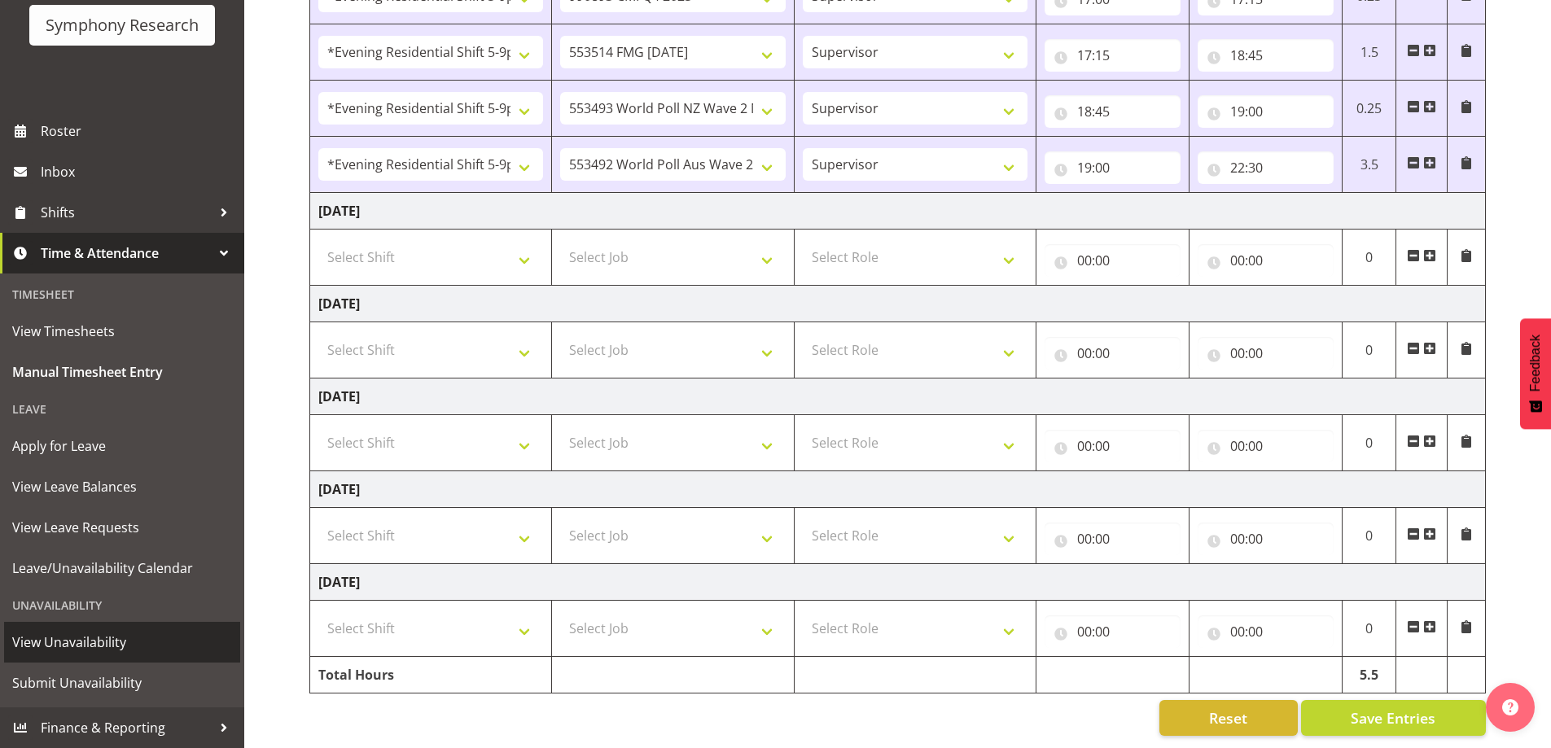
click at [122, 645] on span "View Unavailability" at bounding box center [122, 642] width 220 height 24
